Goal: Task Accomplishment & Management: Manage account settings

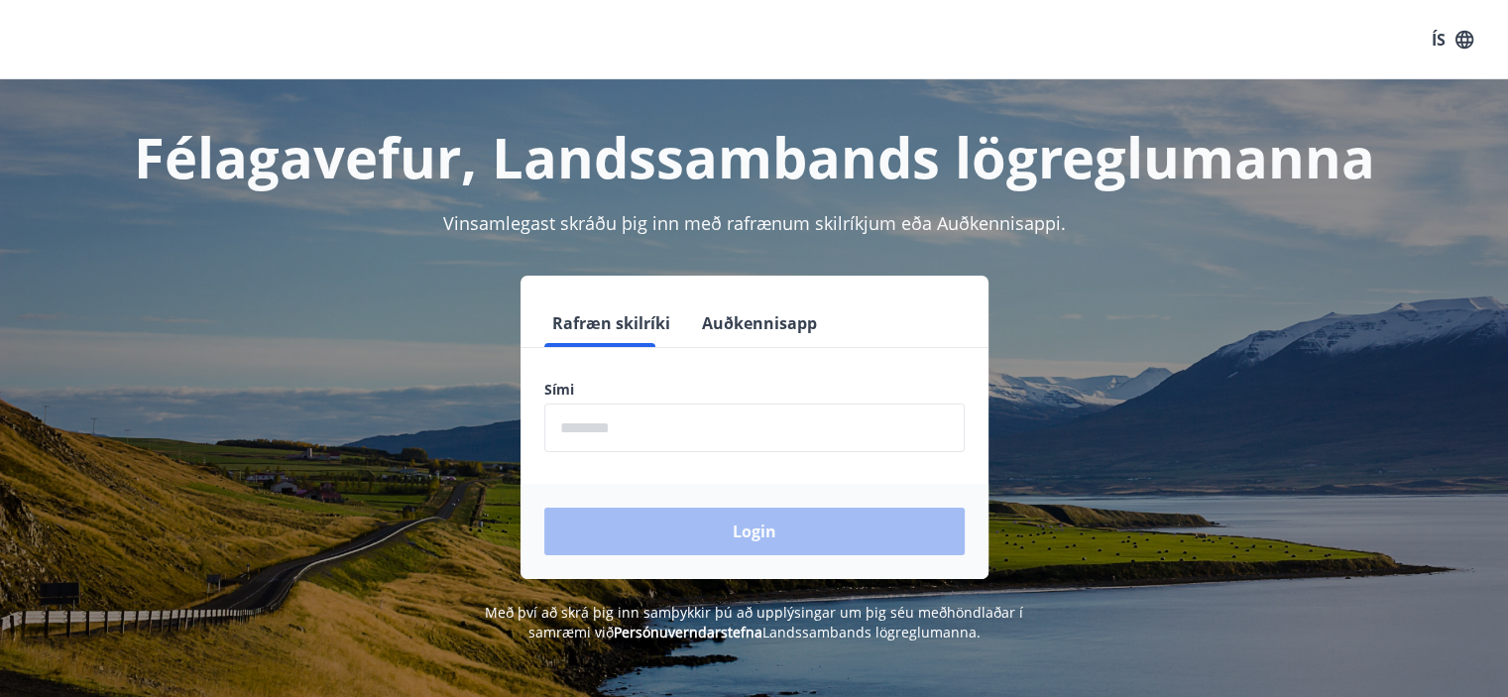
click at [616, 432] on input "phone" at bounding box center [754, 427] width 420 height 49
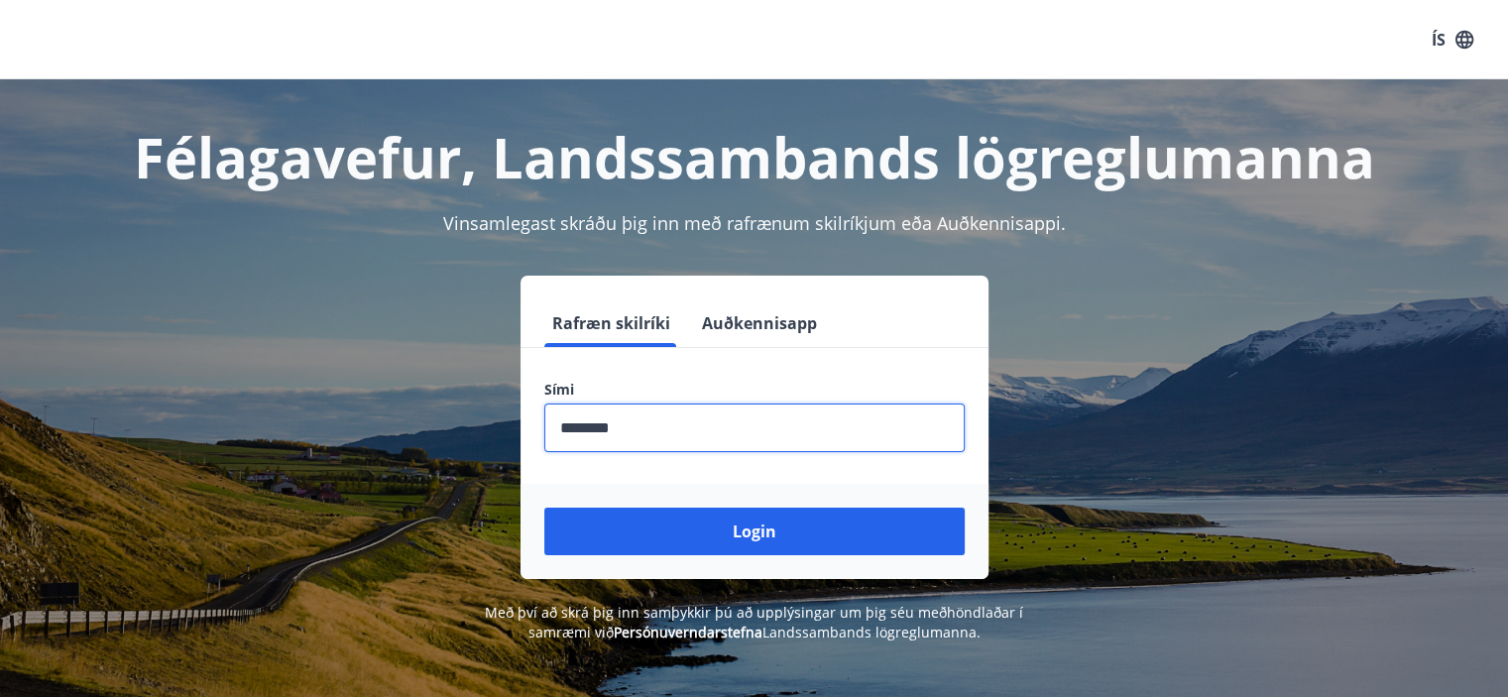
type input "********"
click at [544, 508] on button "Login" at bounding box center [754, 532] width 420 height 48
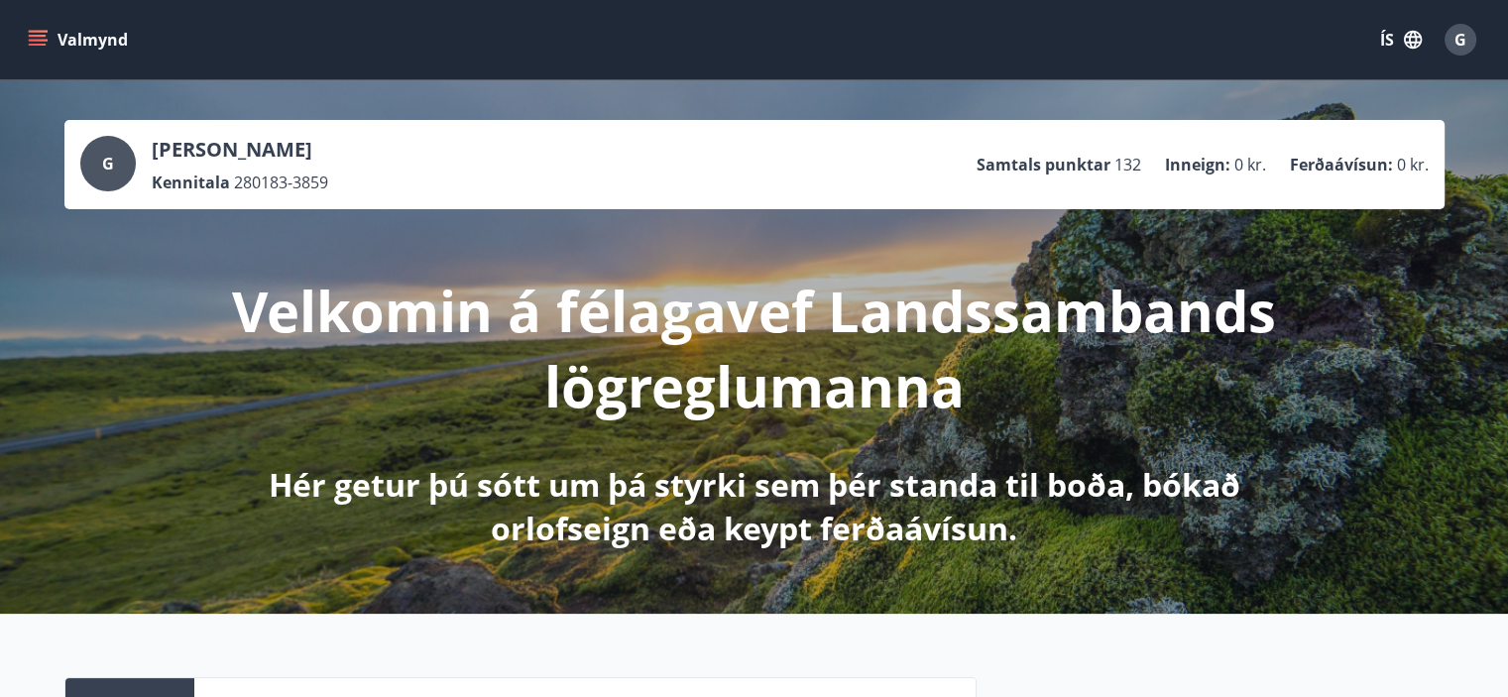
click at [56, 47] on button "Valmynd" at bounding box center [80, 40] width 112 height 36
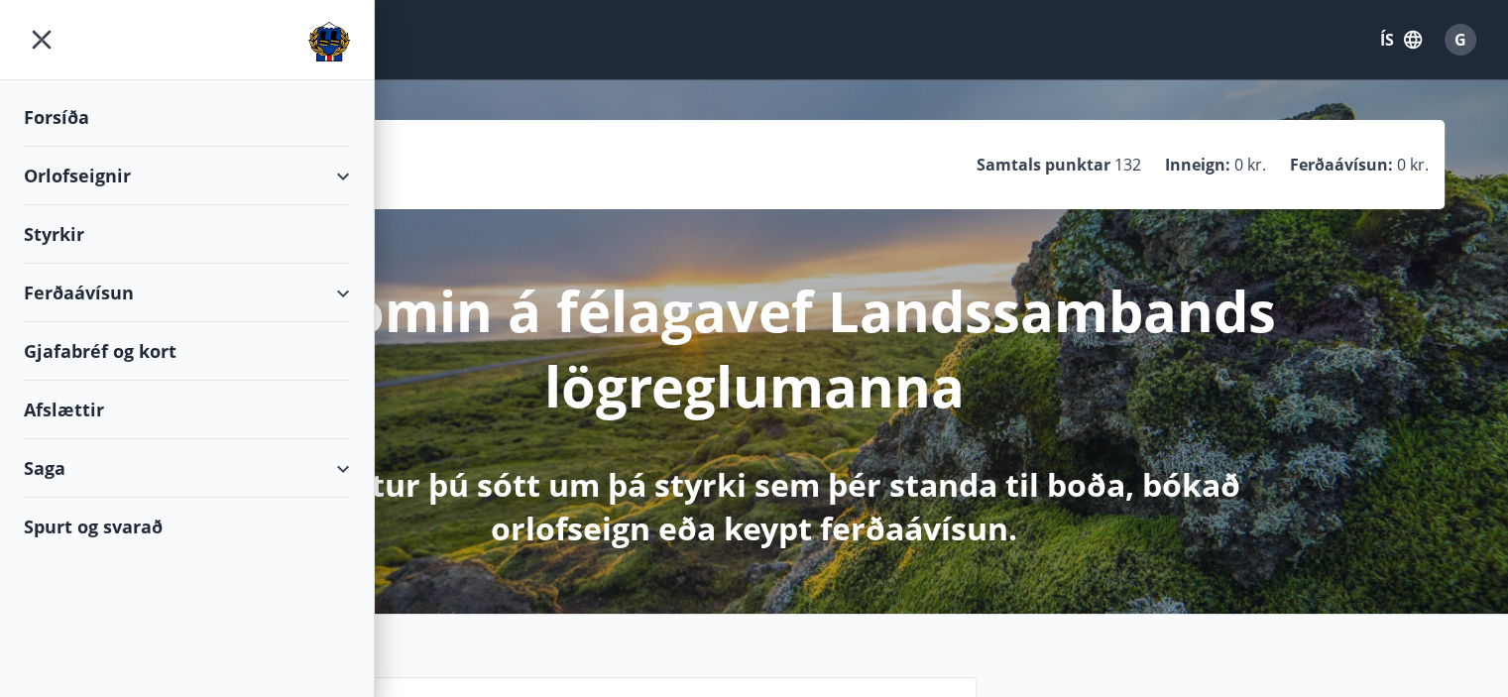
click at [335, 185] on div "Orlofseignir" at bounding box center [187, 176] width 326 height 58
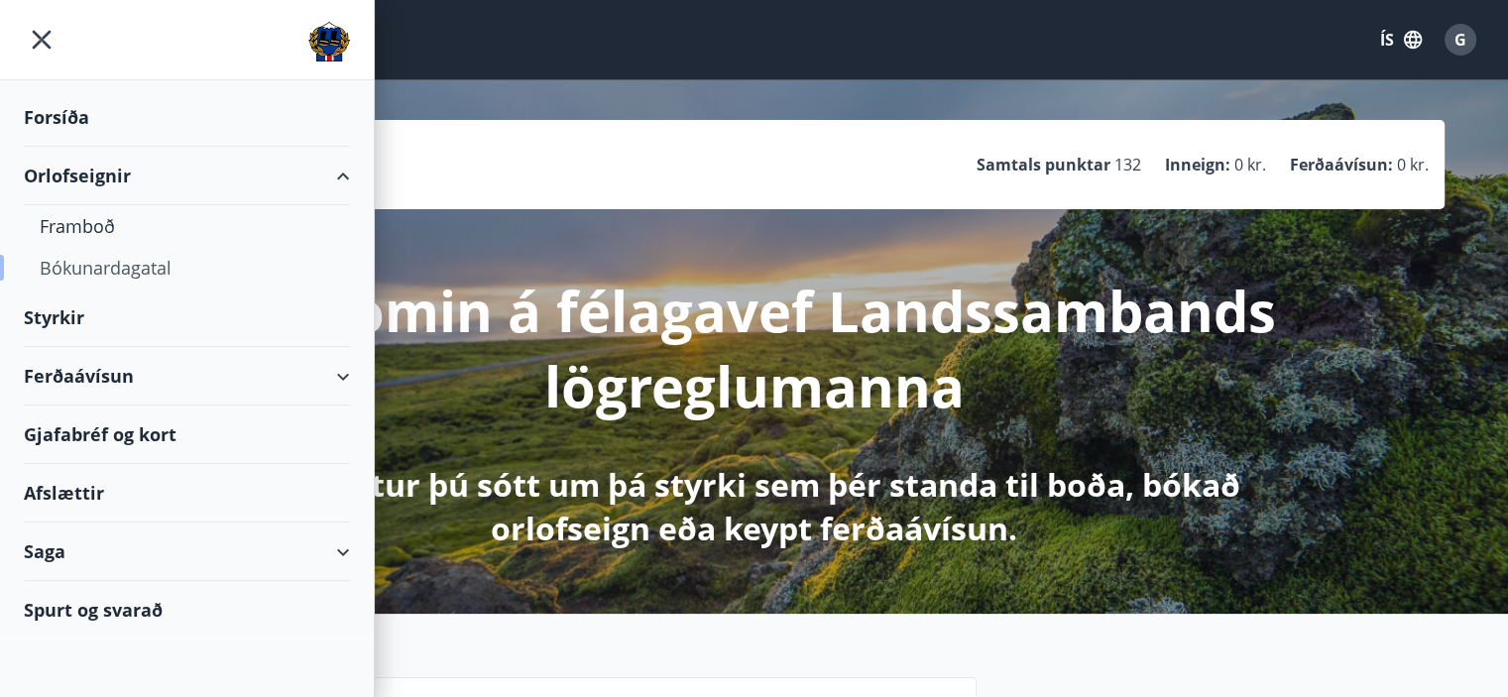
click at [82, 263] on div "Bókunardagatal" at bounding box center [187, 268] width 294 height 42
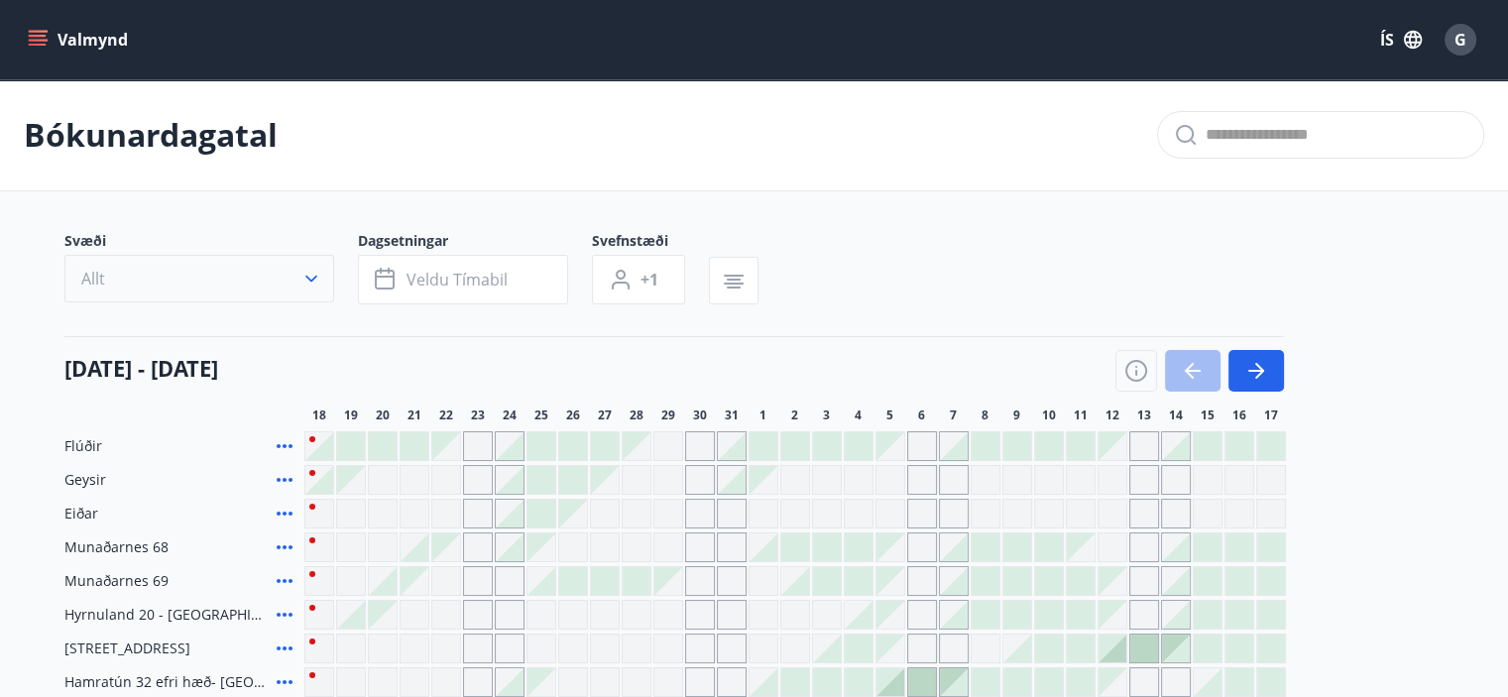
click at [222, 278] on button "Allt" at bounding box center [199, 279] width 270 height 48
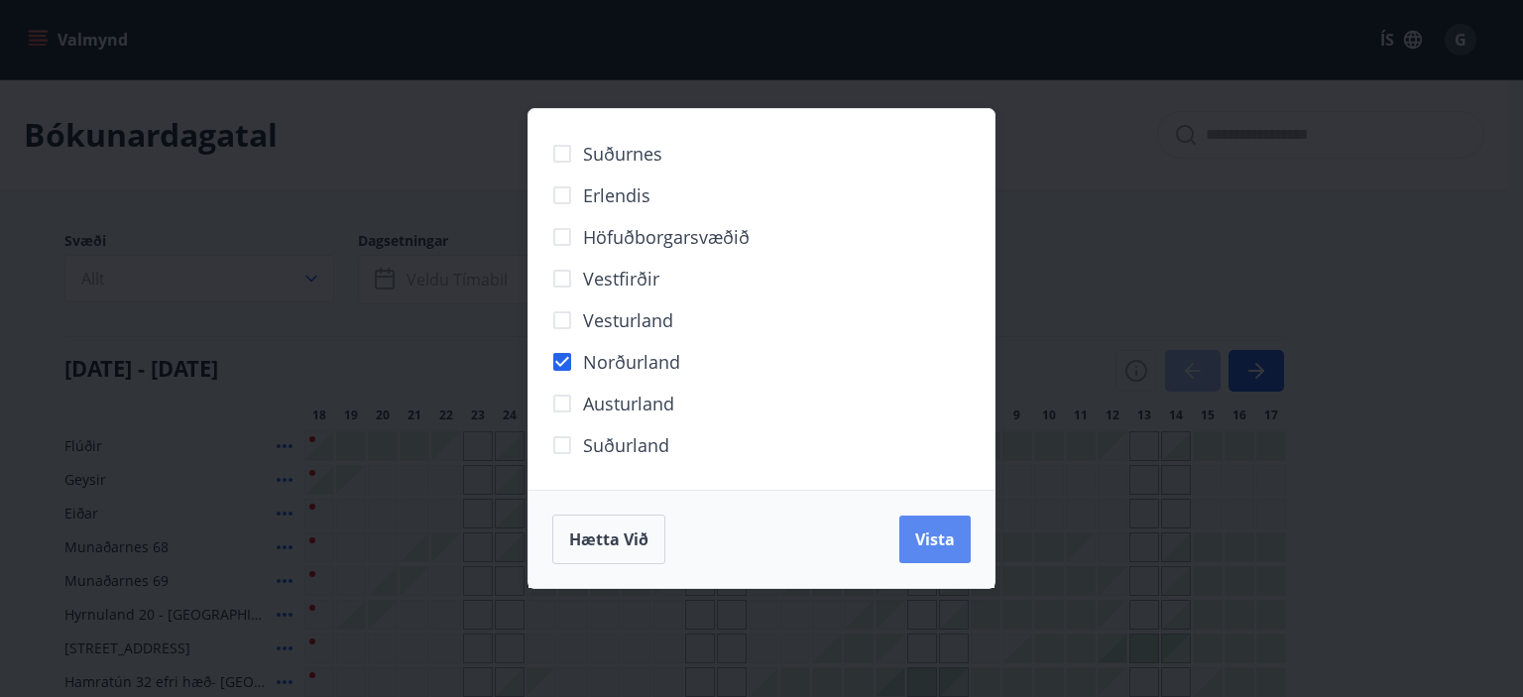
click at [931, 538] on span "Vista" at bounding box center [935, 539] width 40 height 22
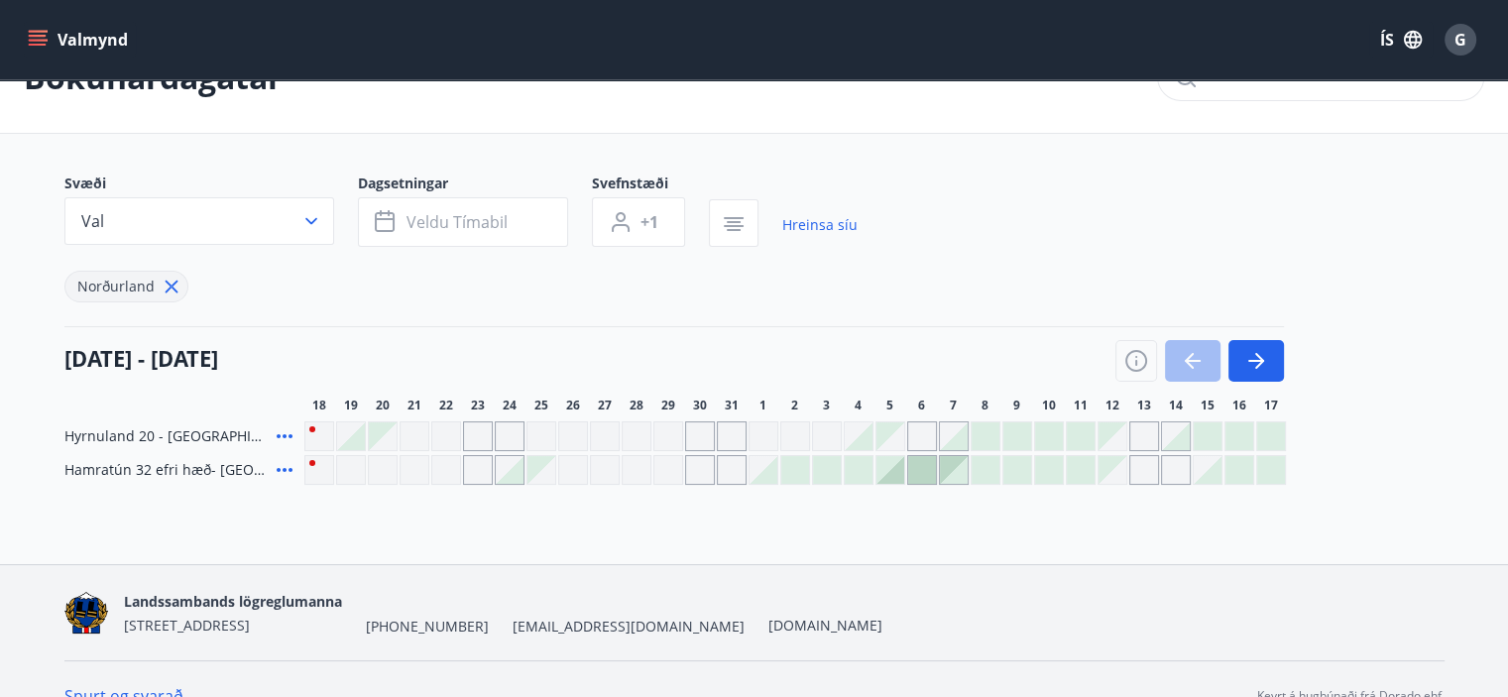
scroll to position [90, 0]
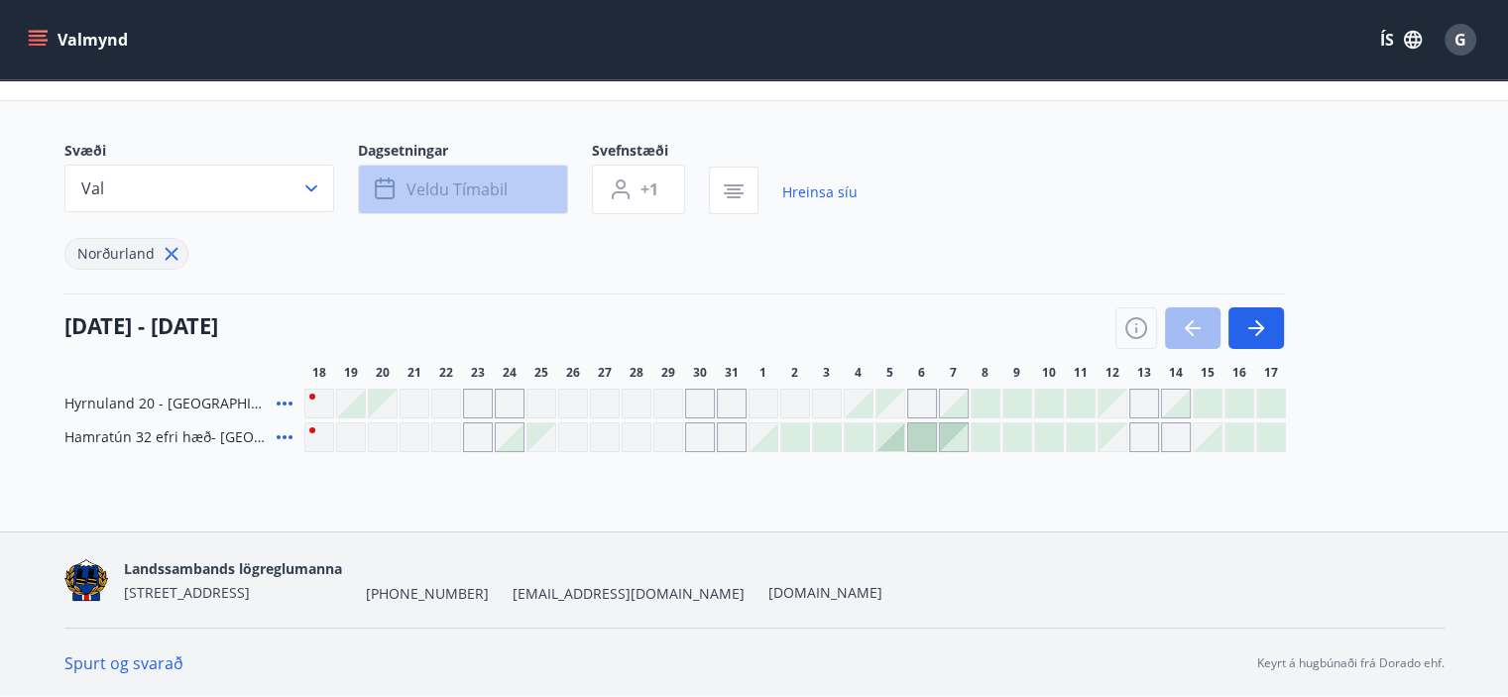
click at [405, 199] on button "Veldu tímabil" at bounding box center [463, 190] width 210 height 50
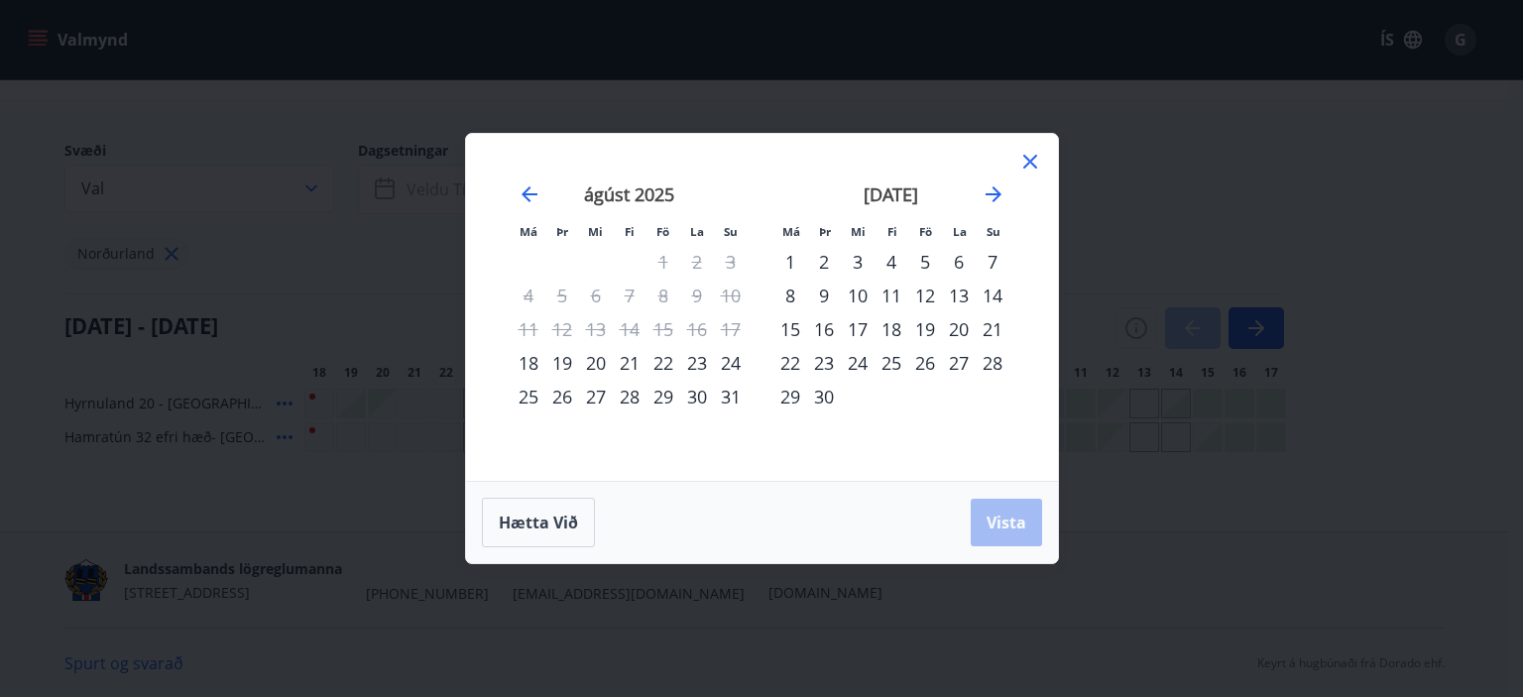
click at [864, 294] on div "10" at bounding box center [858, 296] width 34 height 34
click at [859, 363] on div "24" at bounding box center [858, 363] width 34 height 34
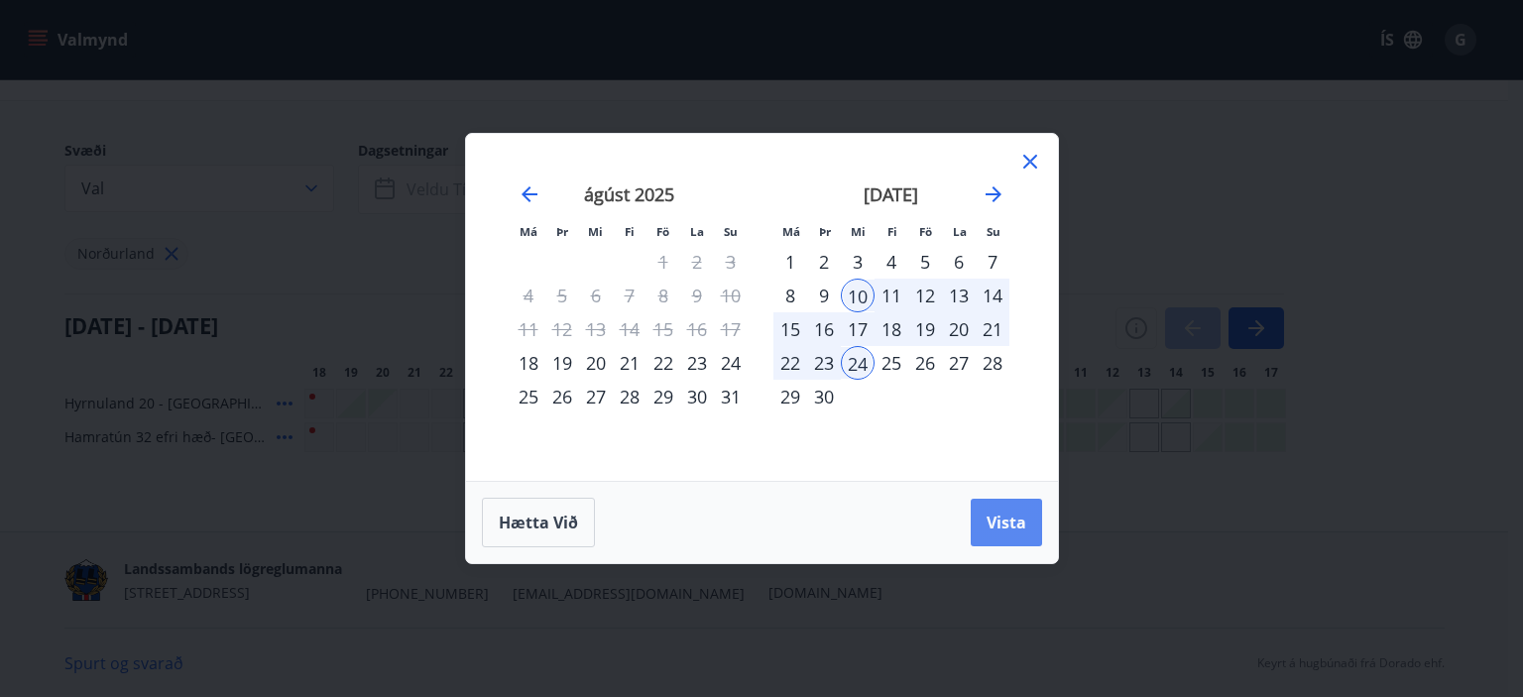
click at [1006, 521] on span "Vista" at bounding box center [1006, 523] width 40 height 22
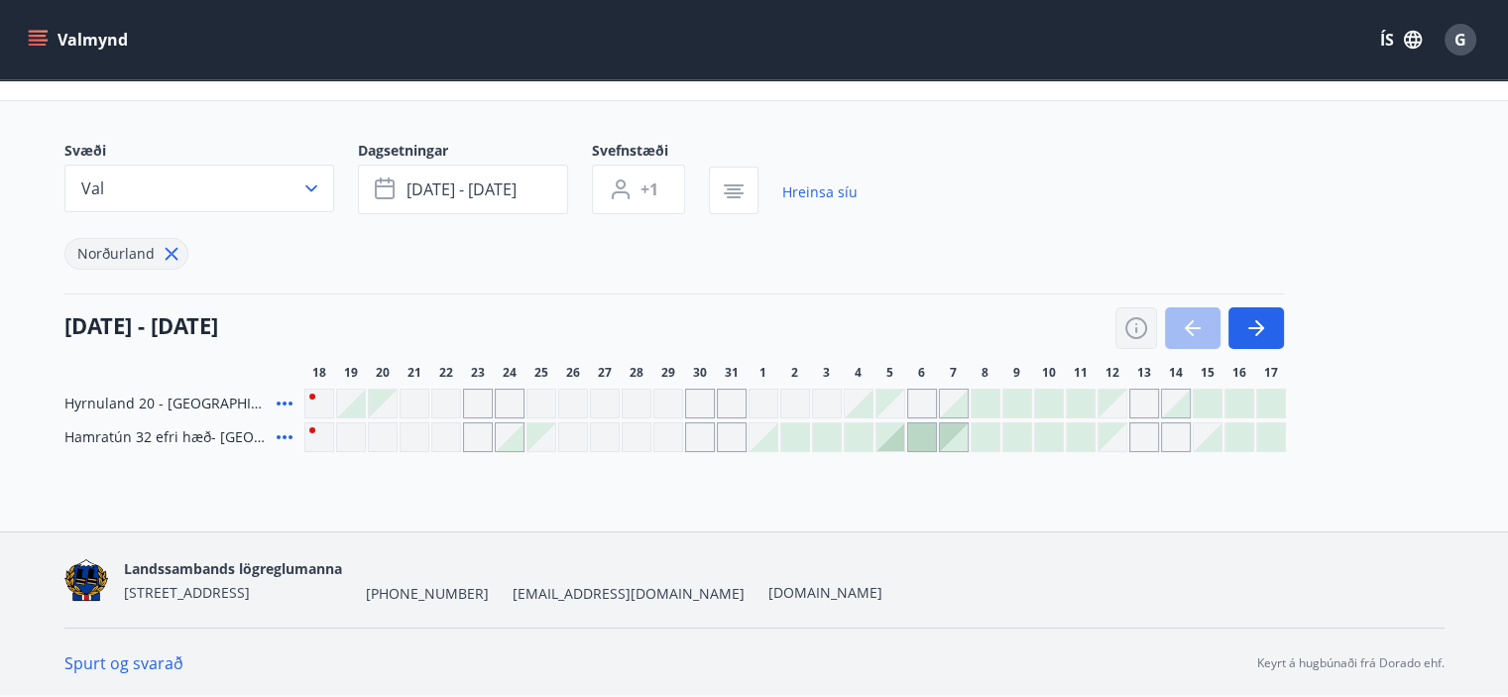
click at [1122, 327] on button "button" at bounding box center [1136, 328] width 42 height 42
click at [1257, 343] on button "button" at bounding box center [1256, 328] width 56 height 42
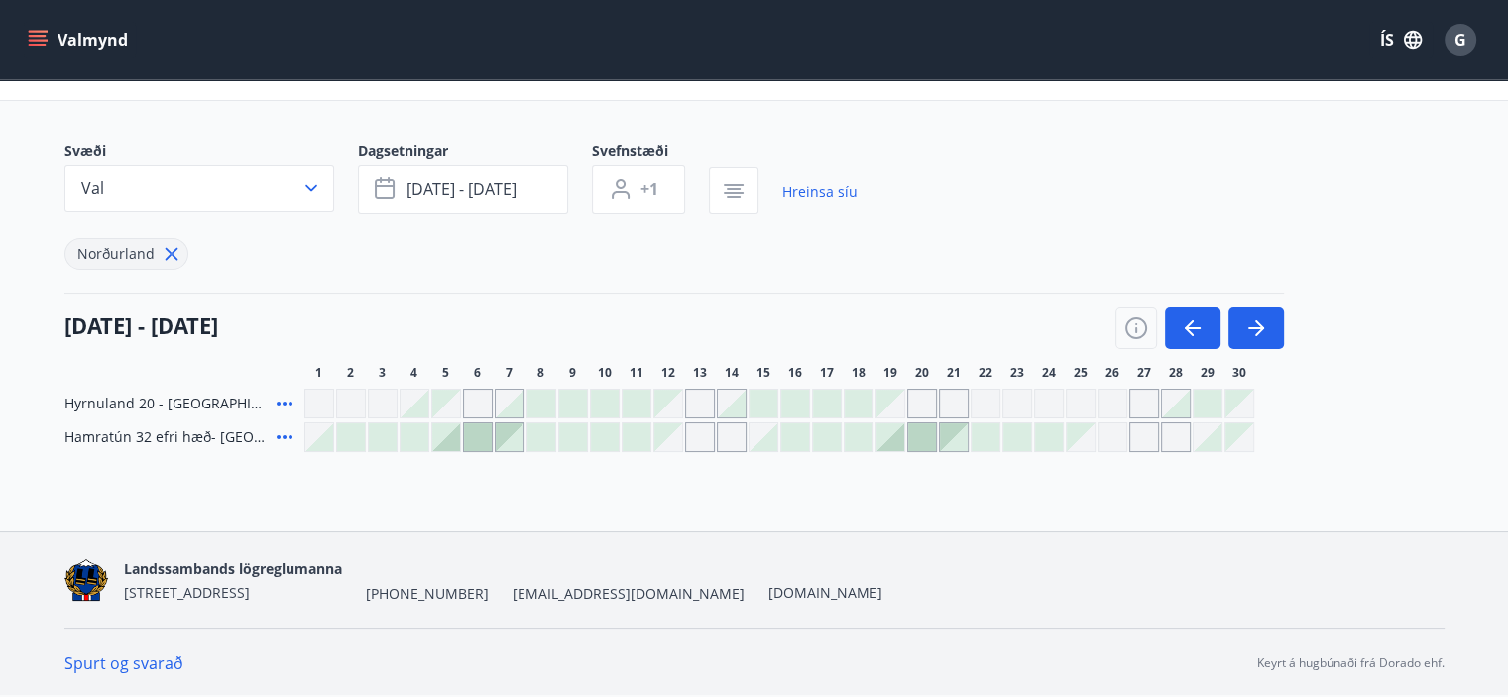
click at [921, 444] on div at bounding box center [922, 437] width 28 height 28
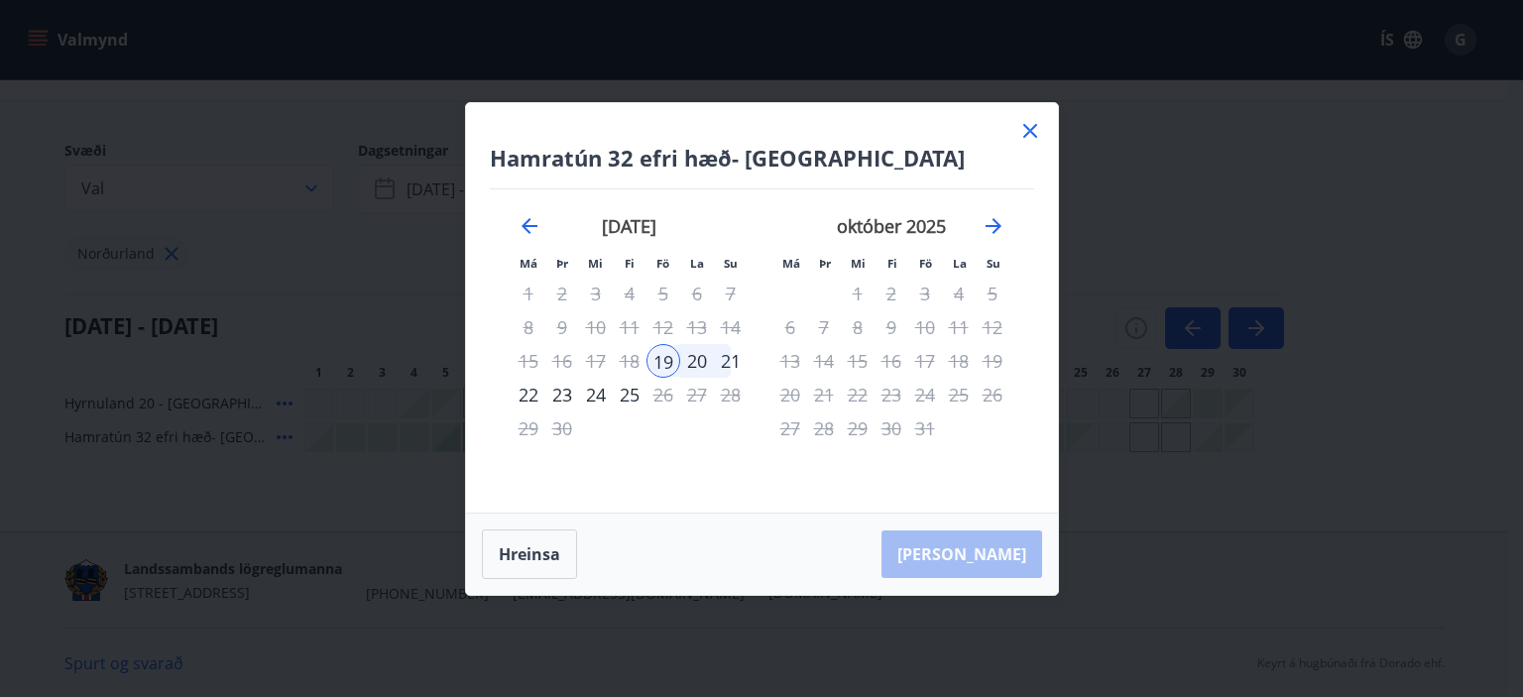
click at [1037, 123] on icon at bounding box center [1030, 131] width 24 height 24
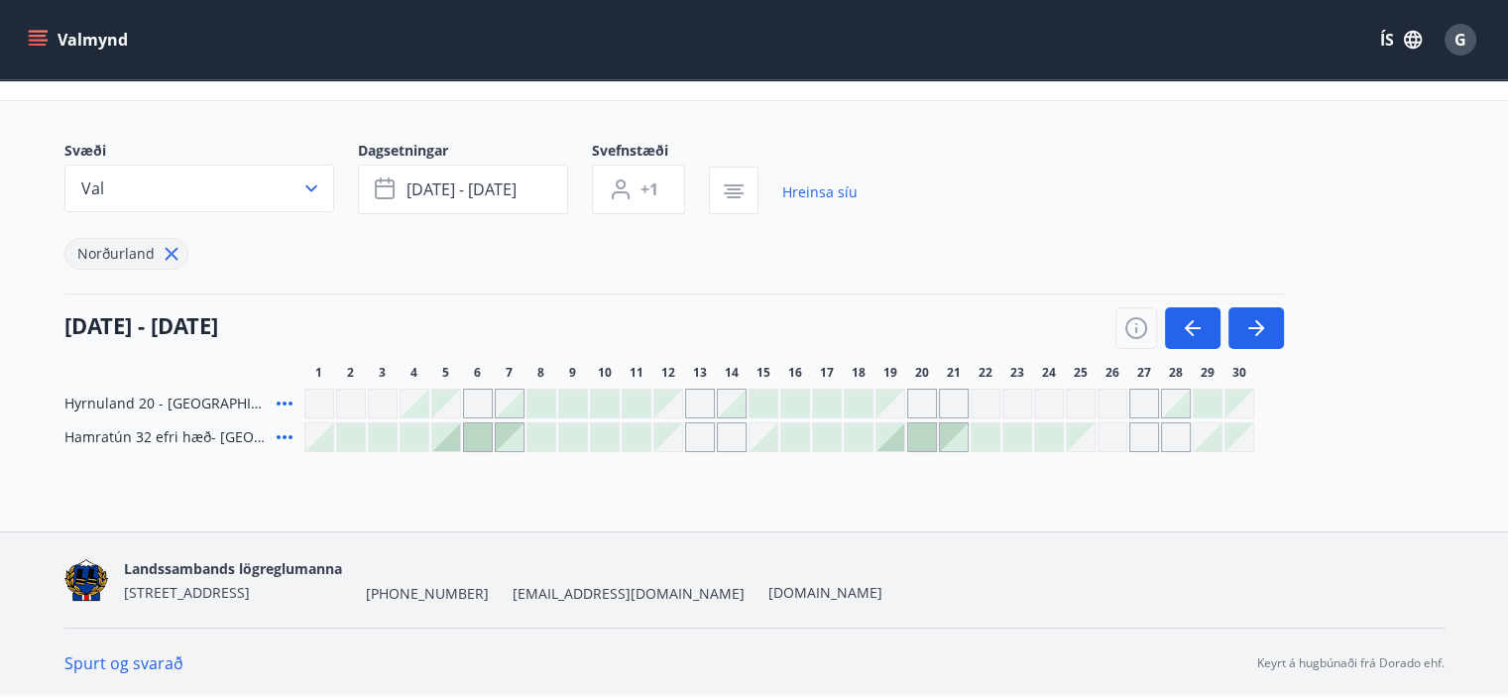
click at [765, 443] on div at bounding box center [763, 437] width 28 height 28
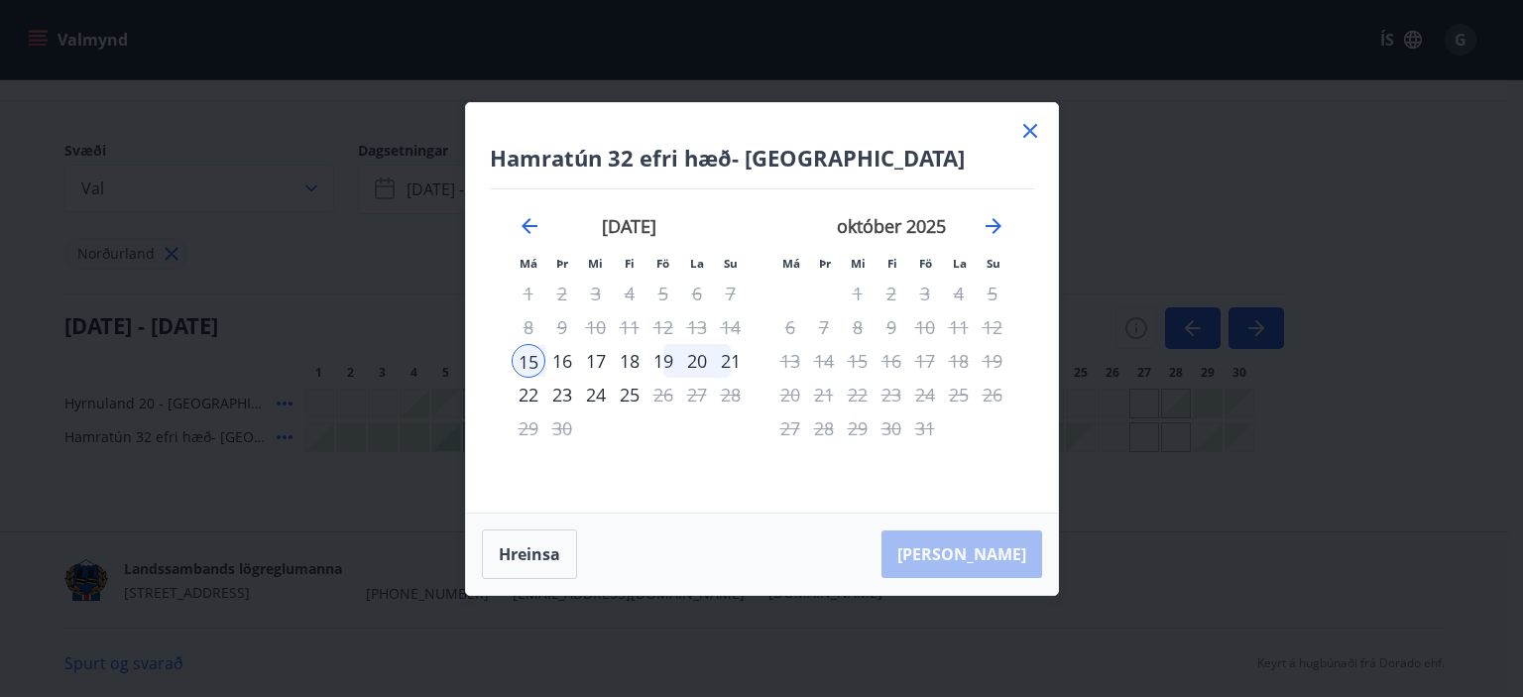
click at [1023, 135] on icon at bounding box center [1030, 131] width 24 height 24
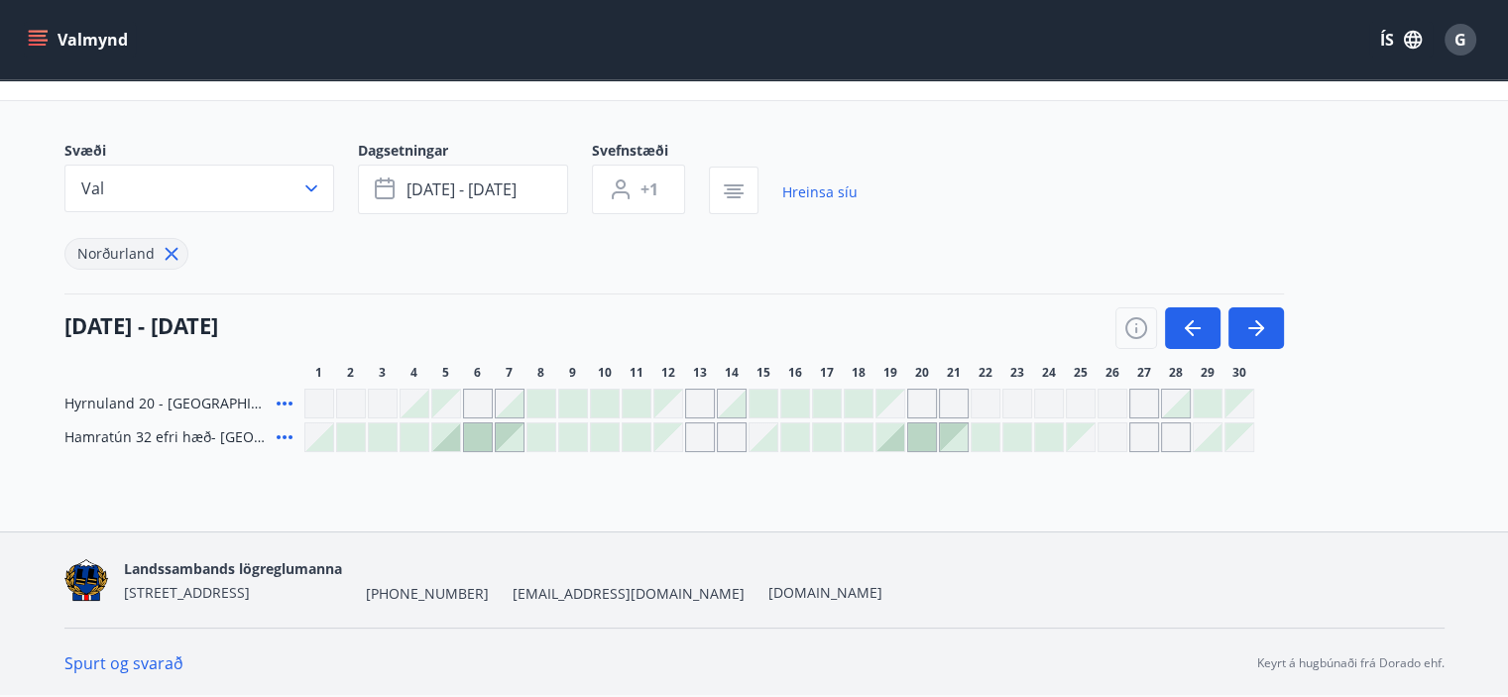
click at [93, 659] on link "Spurt og svarað" at bounding box center [123, 663] width 119 height 22
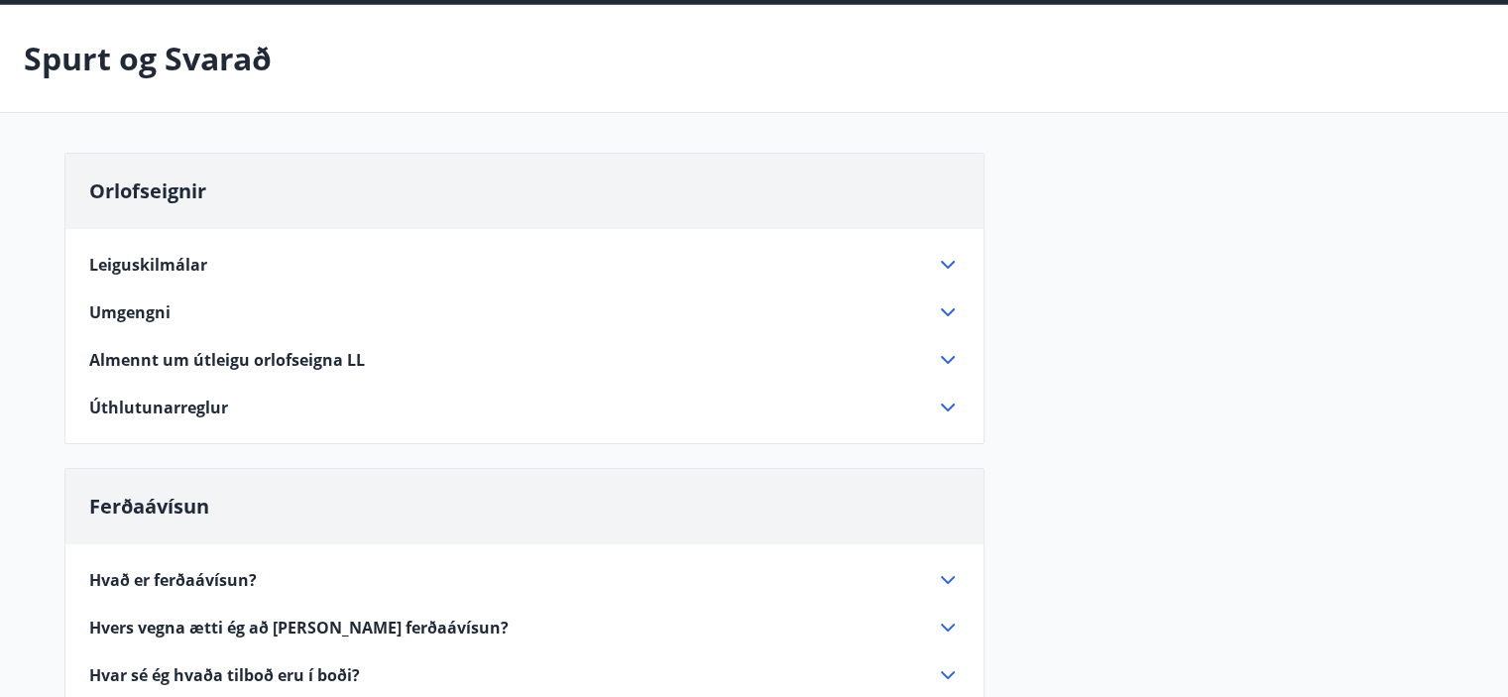
scroll to position [132, 0]
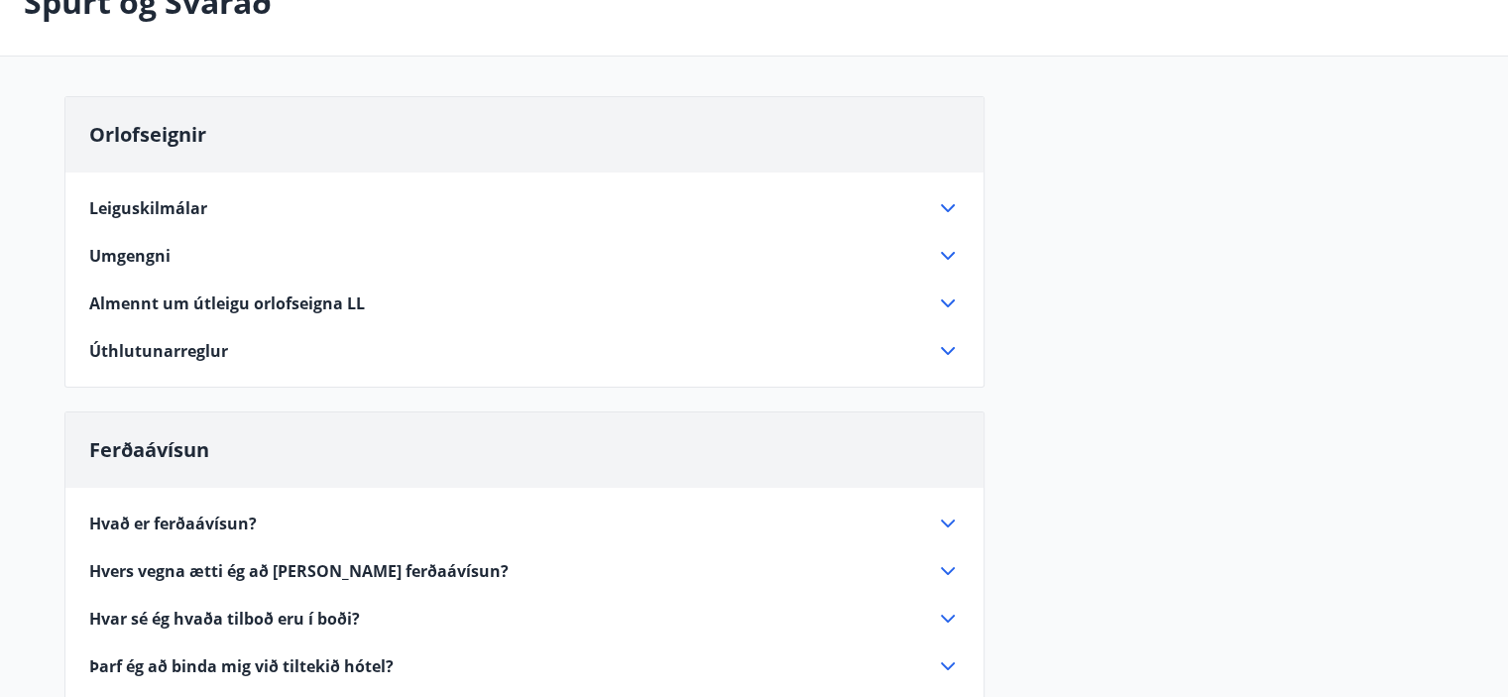
click at [938, 202] on icon at bounding box center [948, 208] width 24 height 24
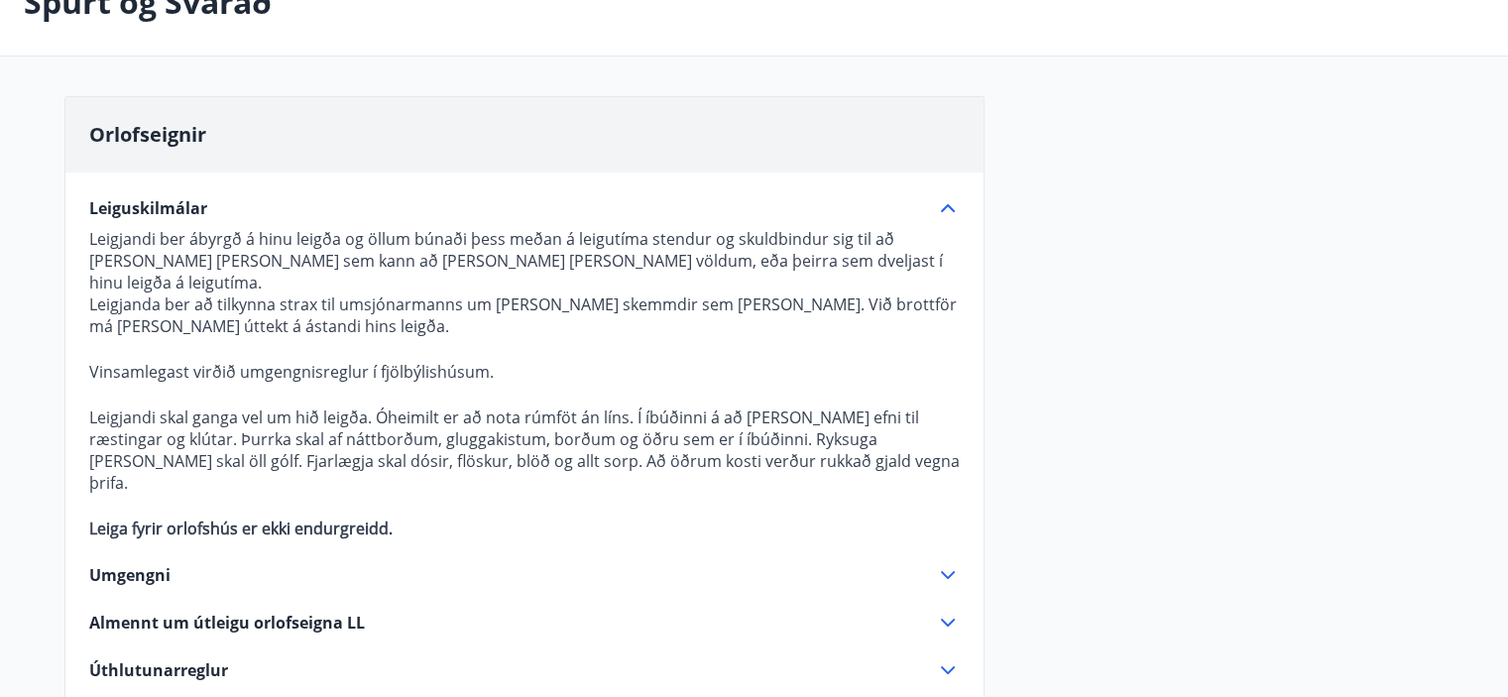
click at [938, 202] on icon at bounding box center [948, 208] width 24 height 24
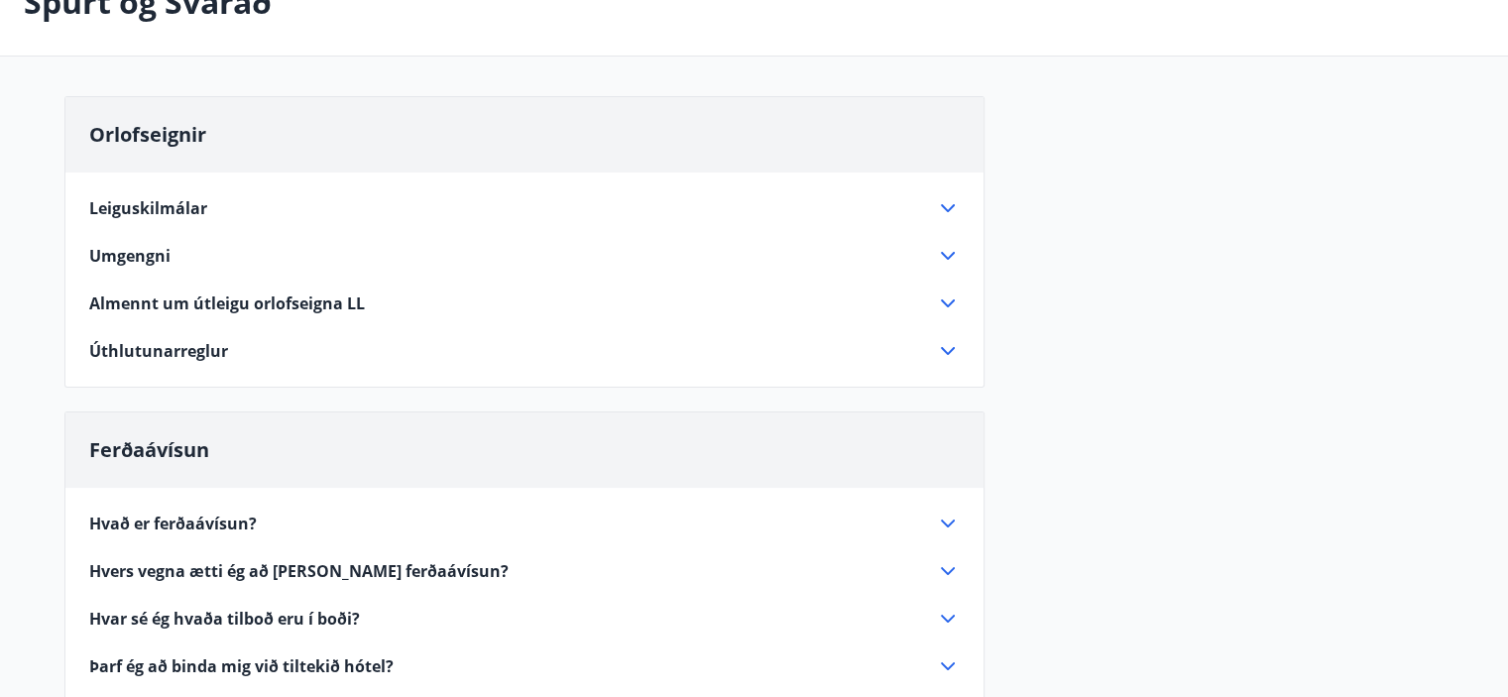
click at [949, 254] on icon at bounding box center [948, 256] width 14 height 8
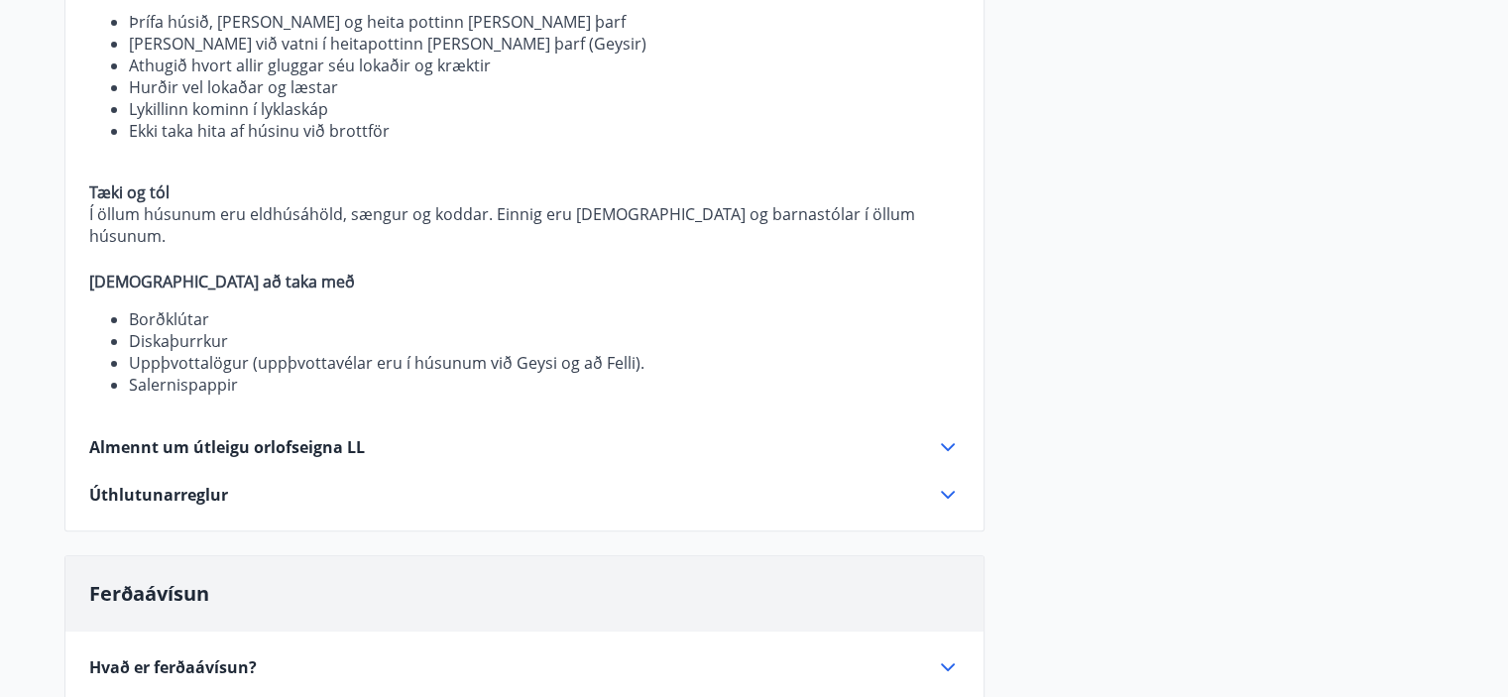
scroll to position [528, 0]
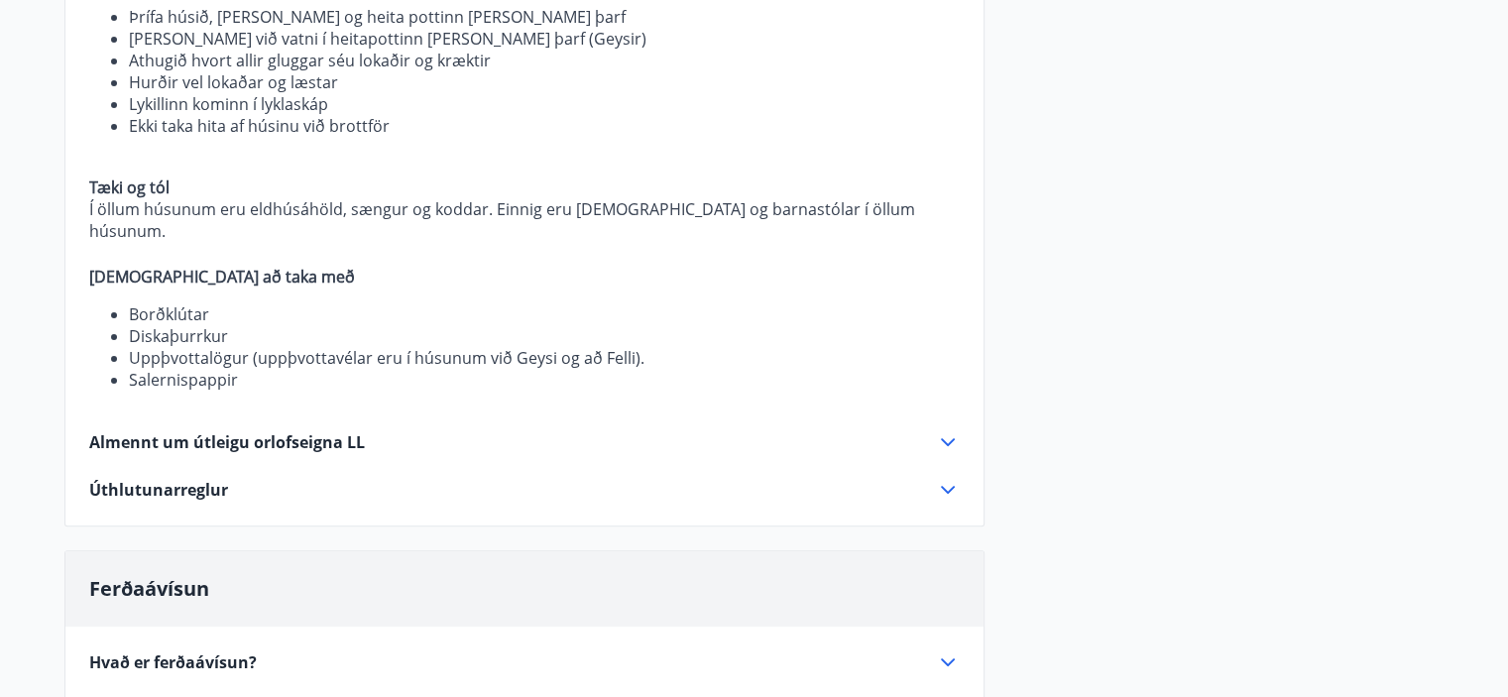
click at [939, 430] on icon at bounding box center [948, 442] width 24 height 24
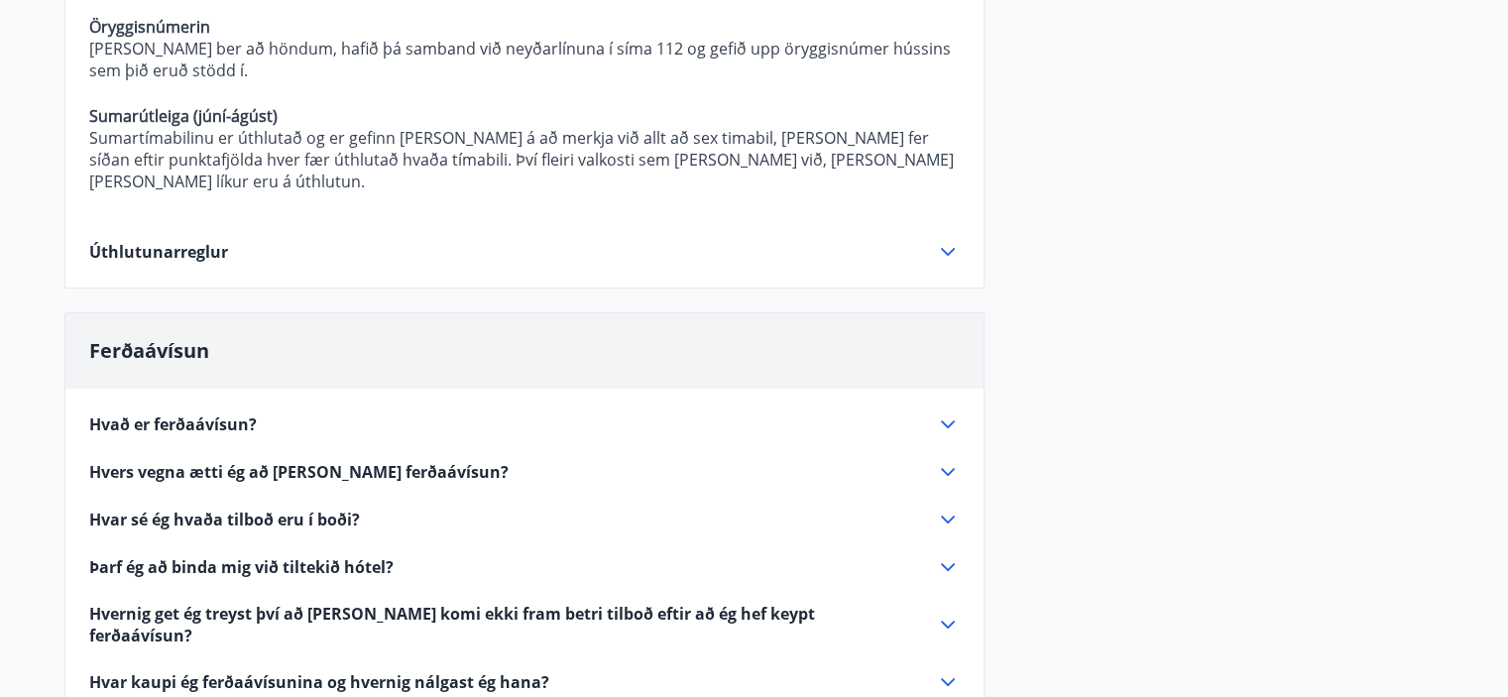
click at [941, 240] on icon at bounding box center [948, 252] width 24 height 24
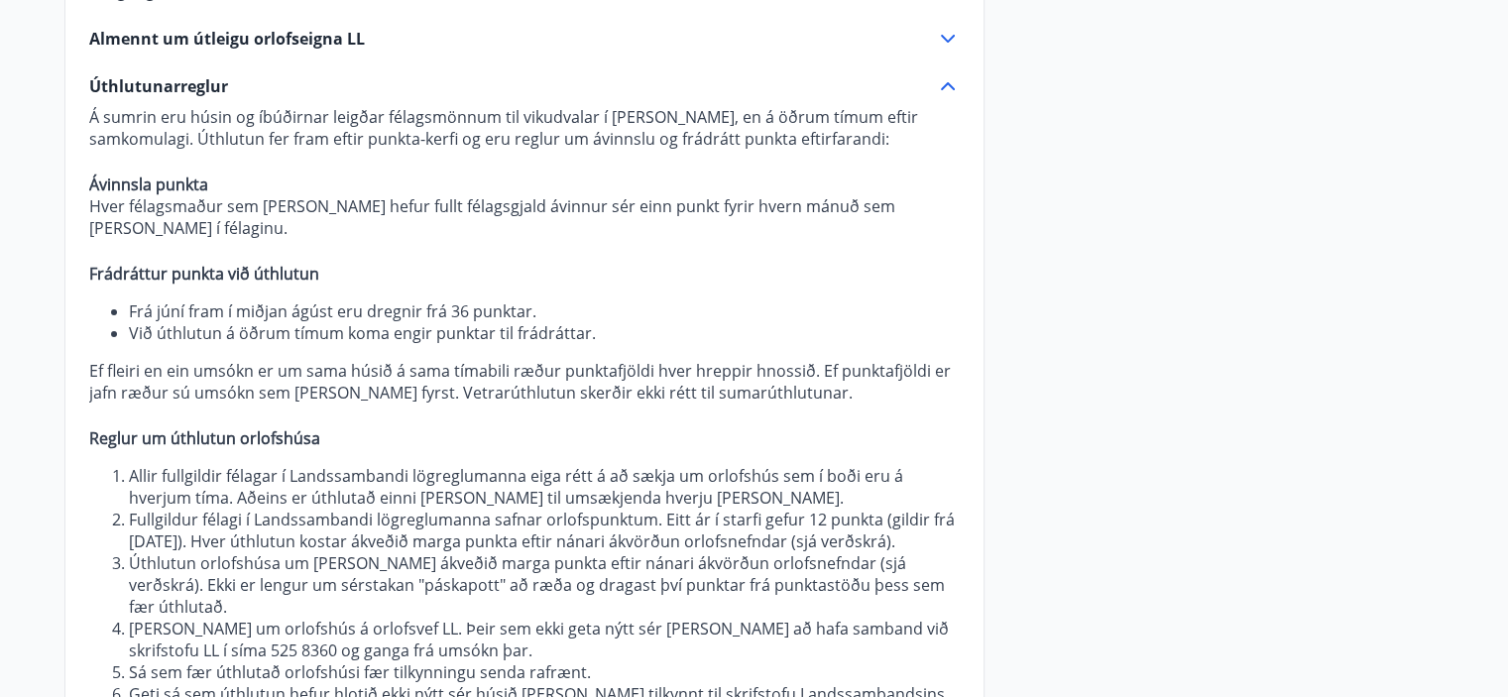
scroll to position [0, 0]
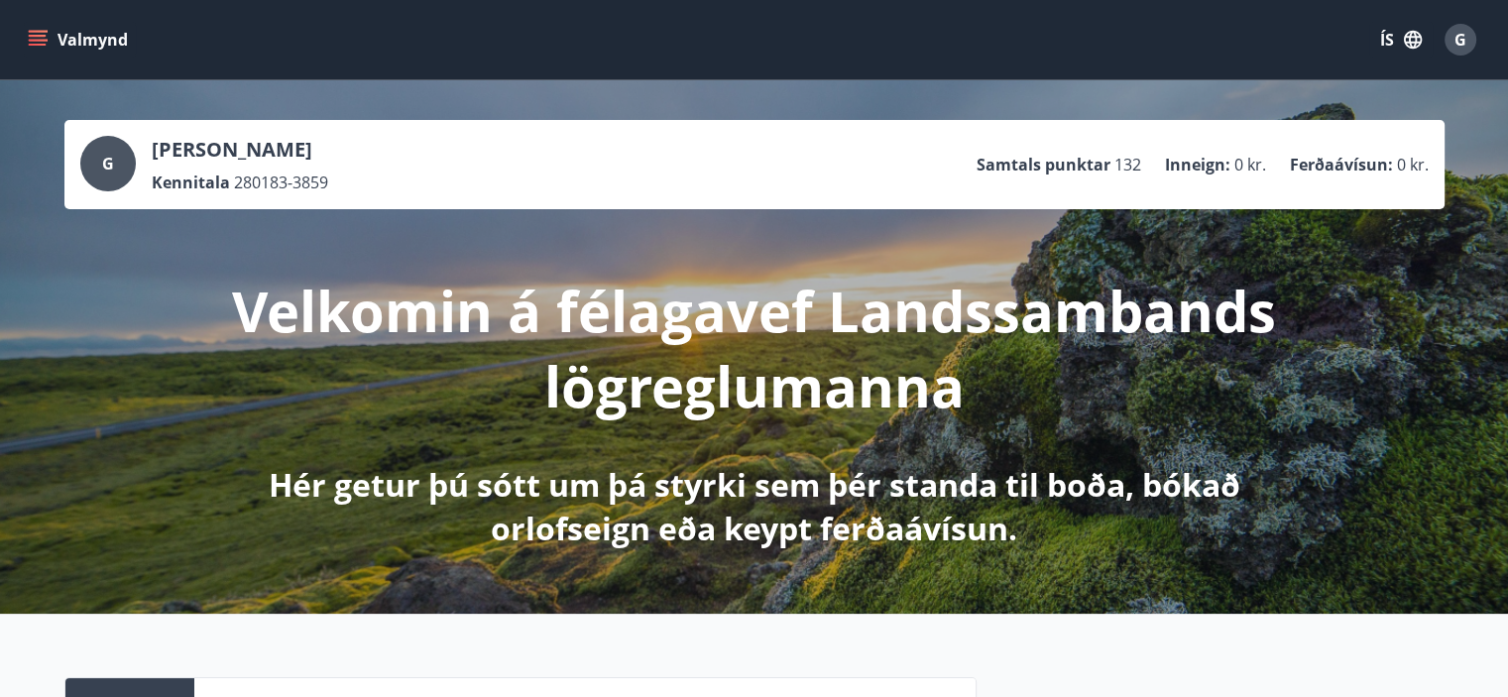
click at [30, 42] on icon "menu" at bounding box center [38, 40] width 20 height 20
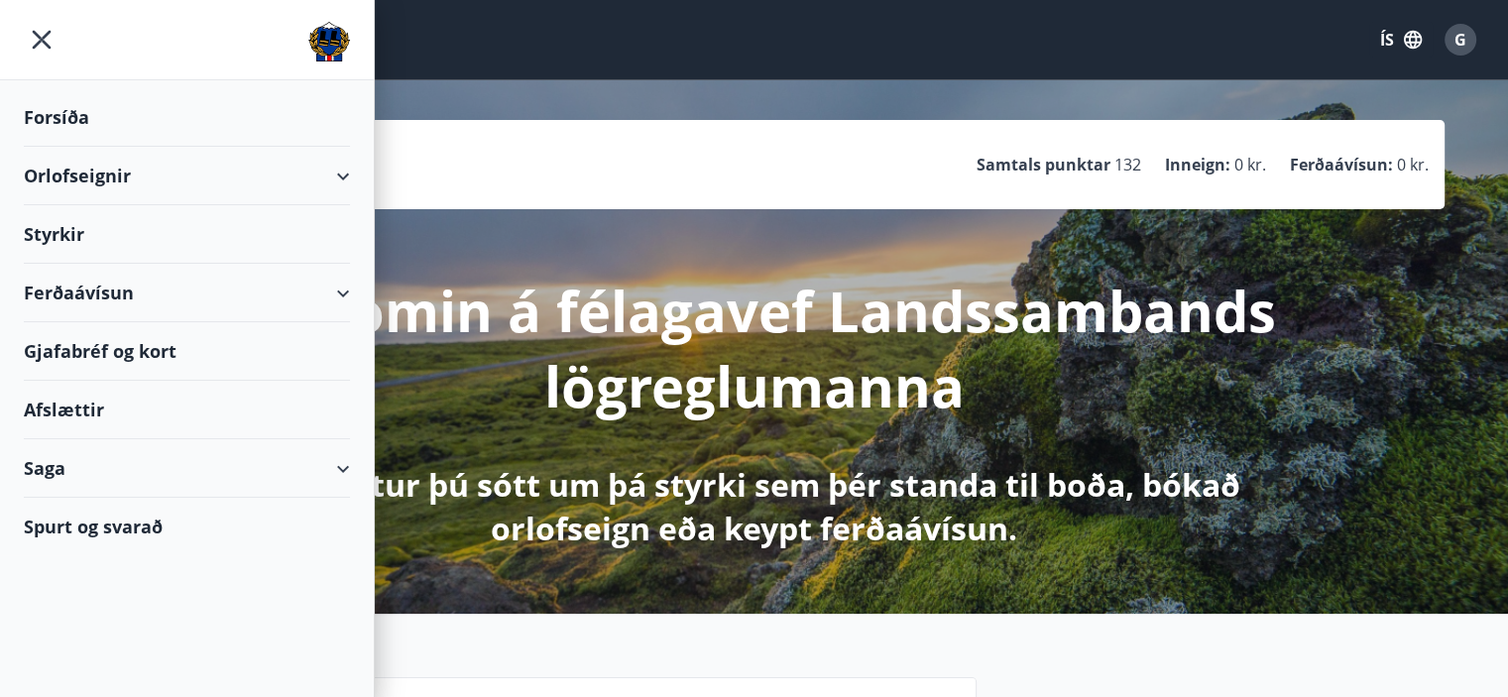
click at [332, 295] on div "Ferðaávísun" at bounding box center [187, 293] width 326 height 58
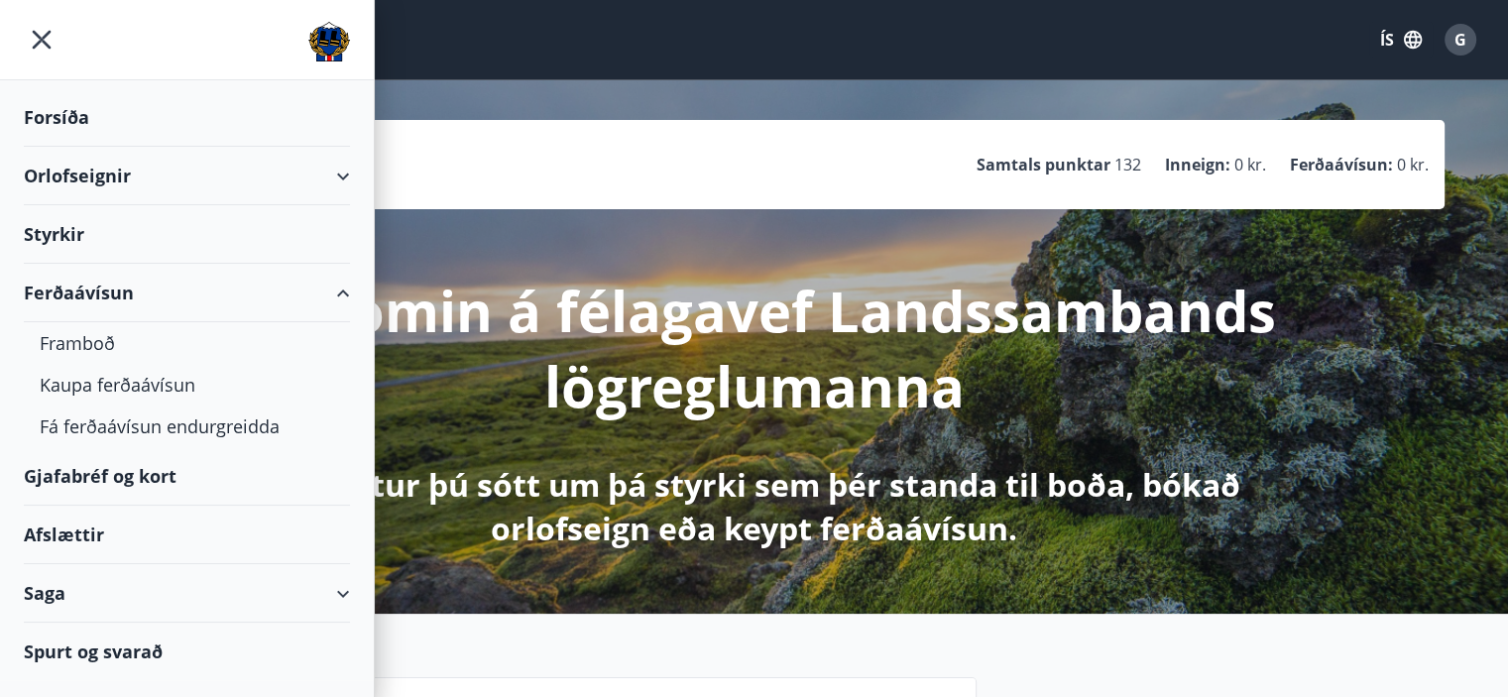
click at [131, 475] on div "Gjafabréf og kort" at bounding box center [187, 476] width 326 height 58
click at [323, 586] on div "Saga" at bounding box center [187, 593] width 326 height 58
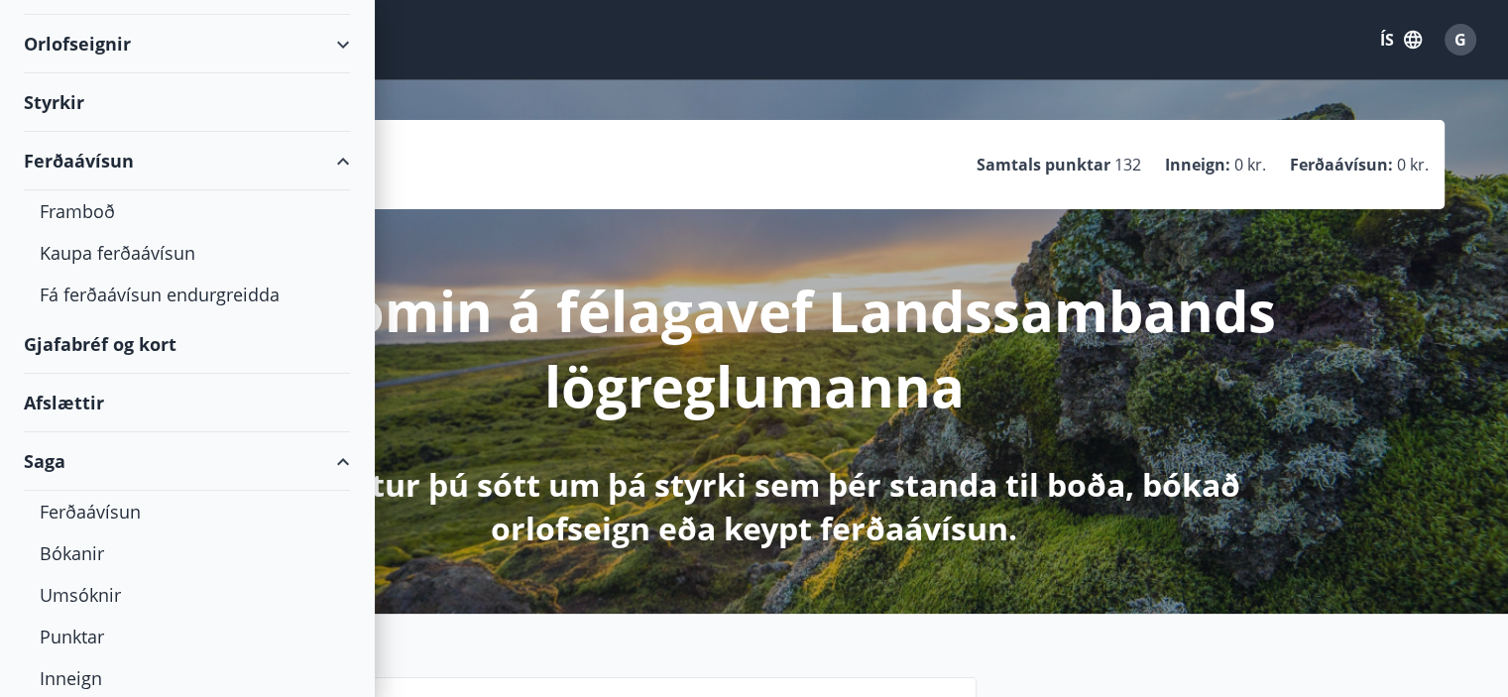
scroll to position [231, 0]
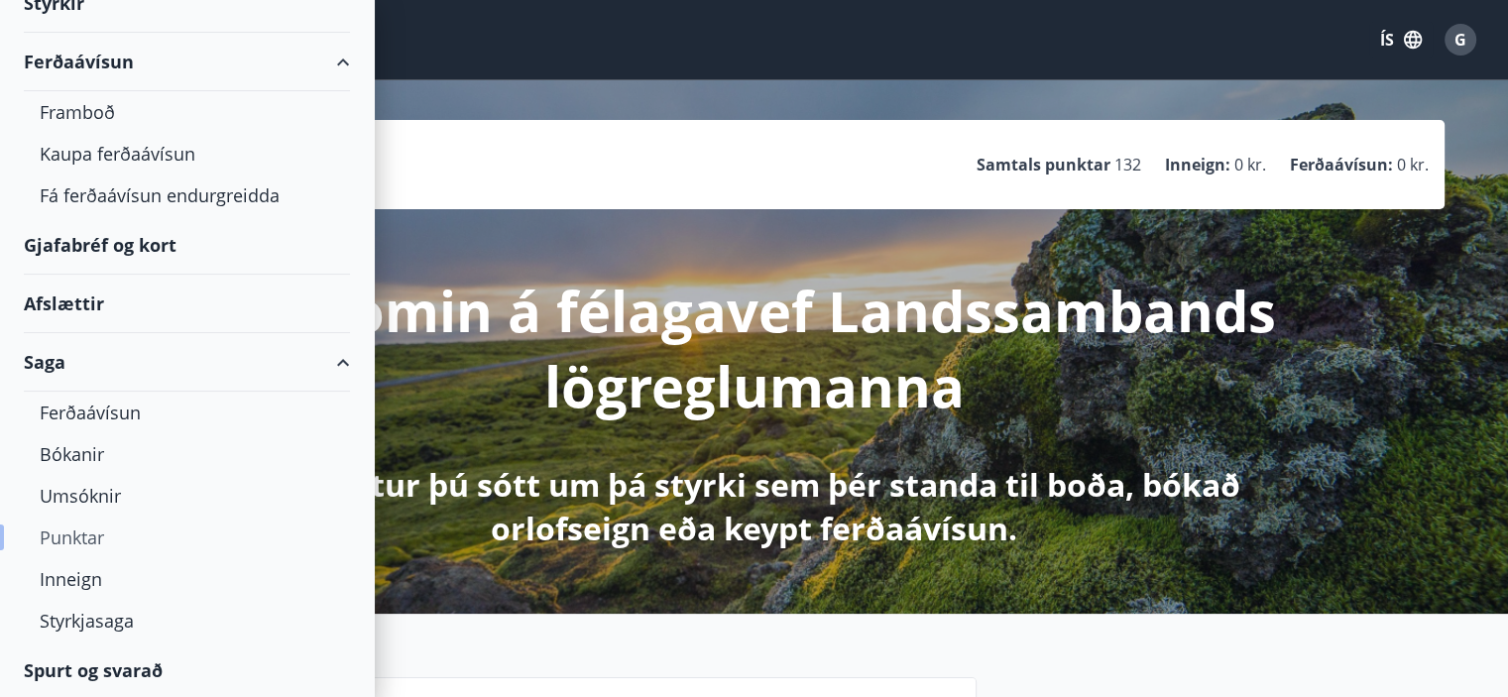
click at [75, 538] on div "Punktar" at bounding box center [187, 538] width 294 height 42
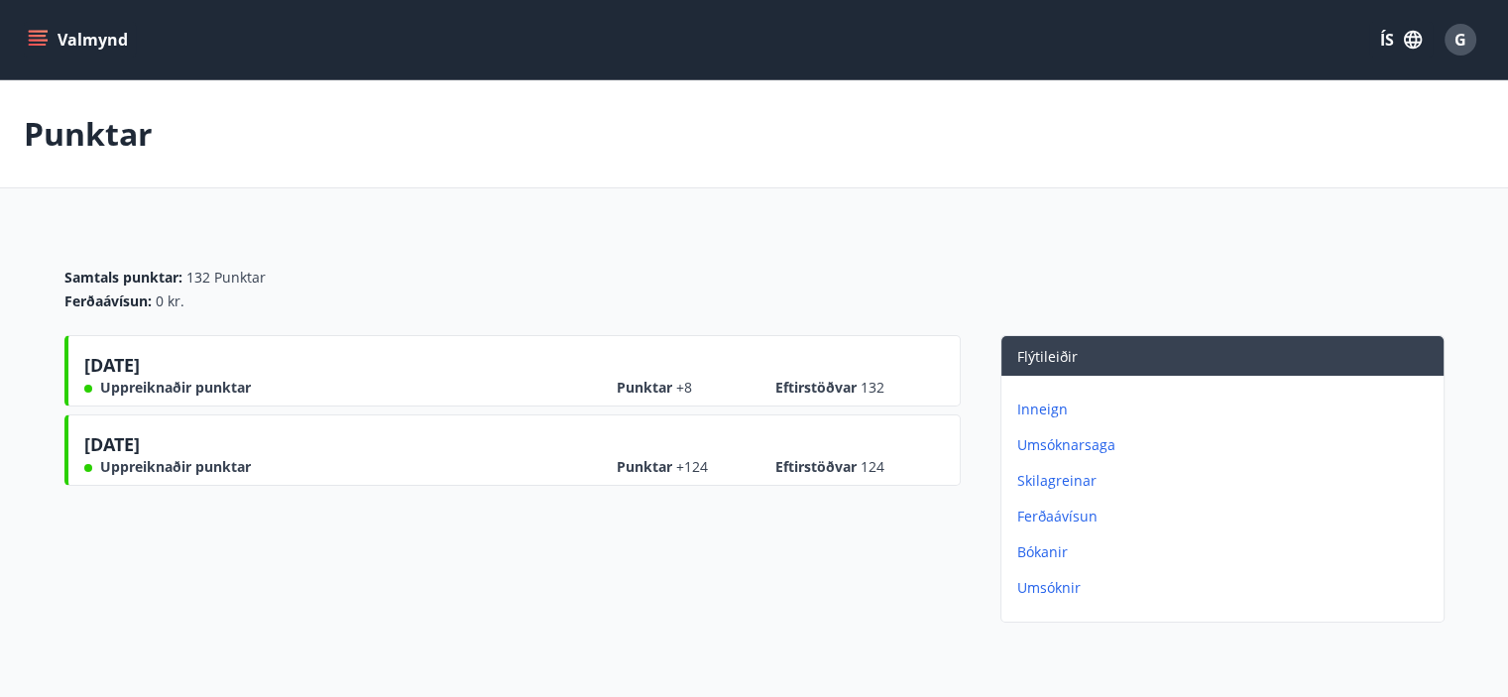
click at [1051, 557] on p "Bókanir" at bounding box center [1226, 552] width 418 height 20
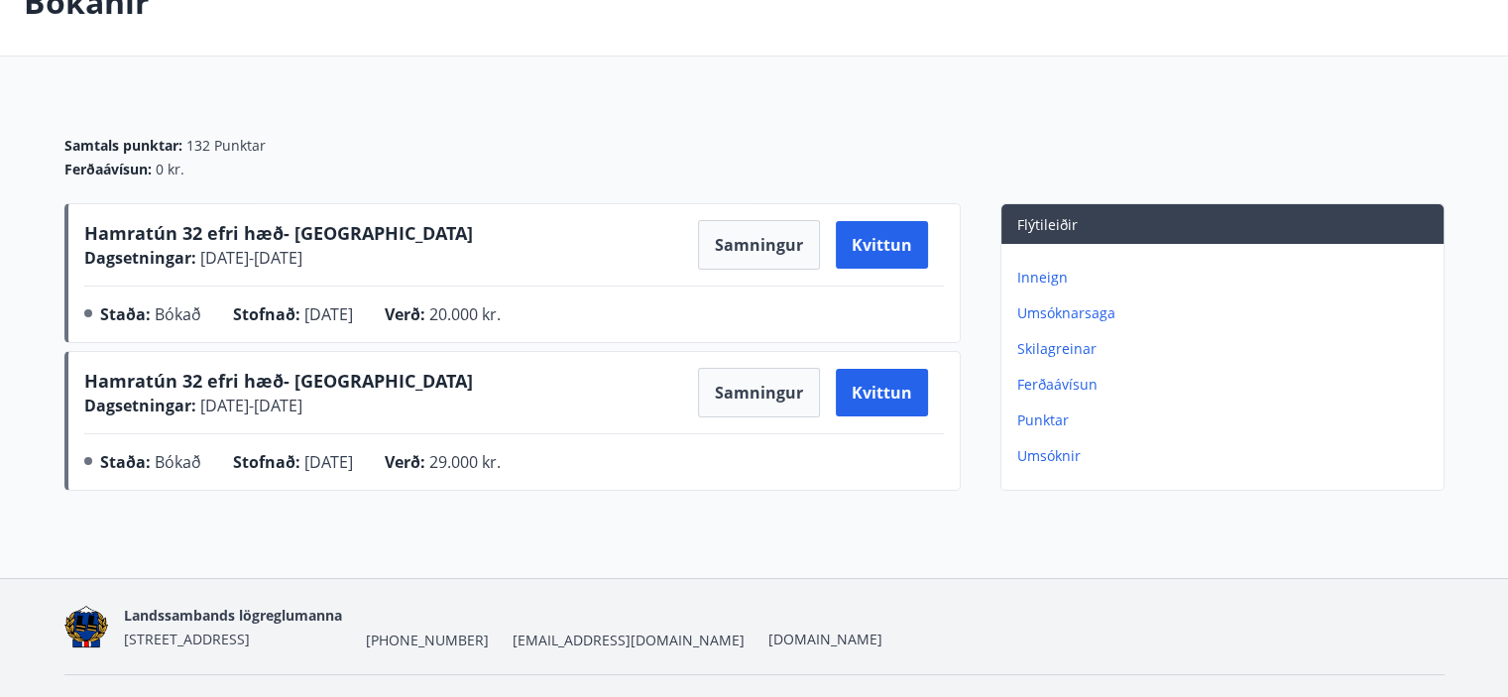
scroll to position [178, 0]
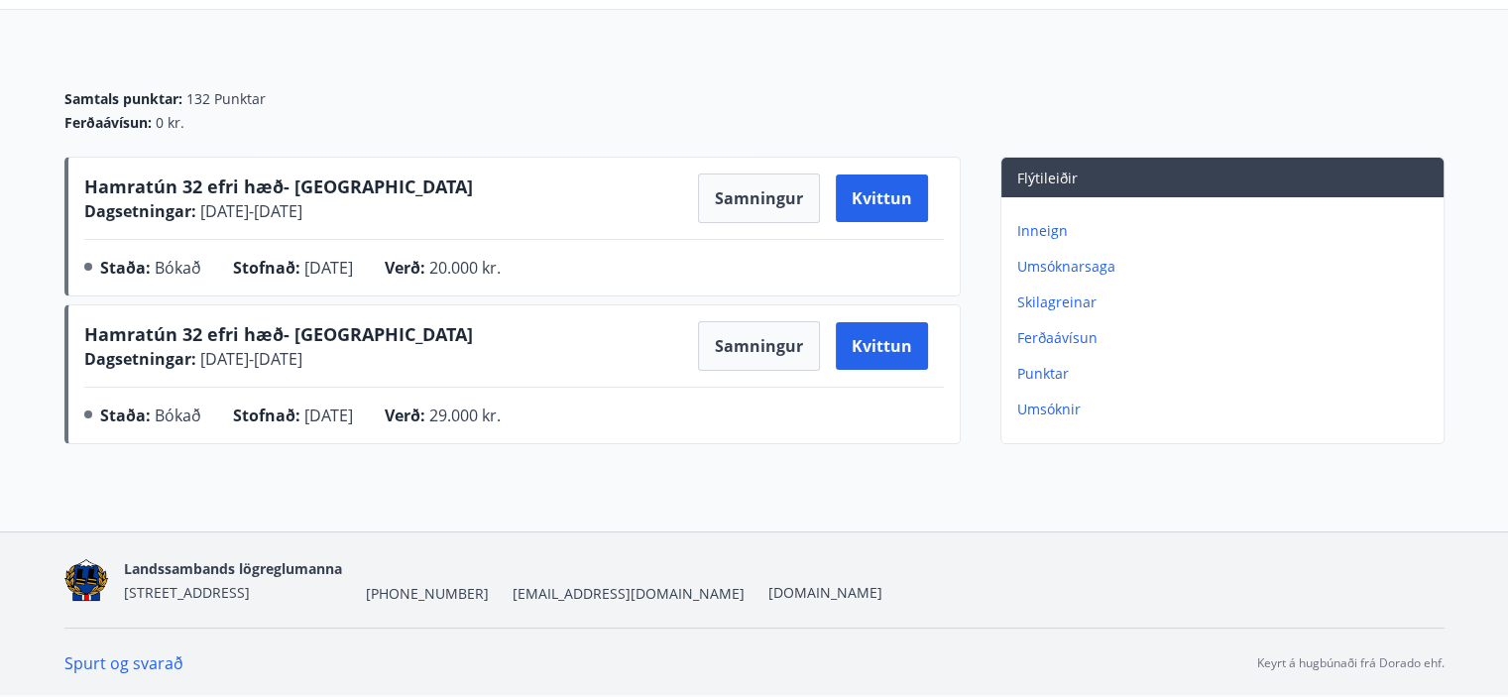
click at [1041, 334] on p "Ferðaávísun" at bounding box center [1226, 338] width 418 height 20
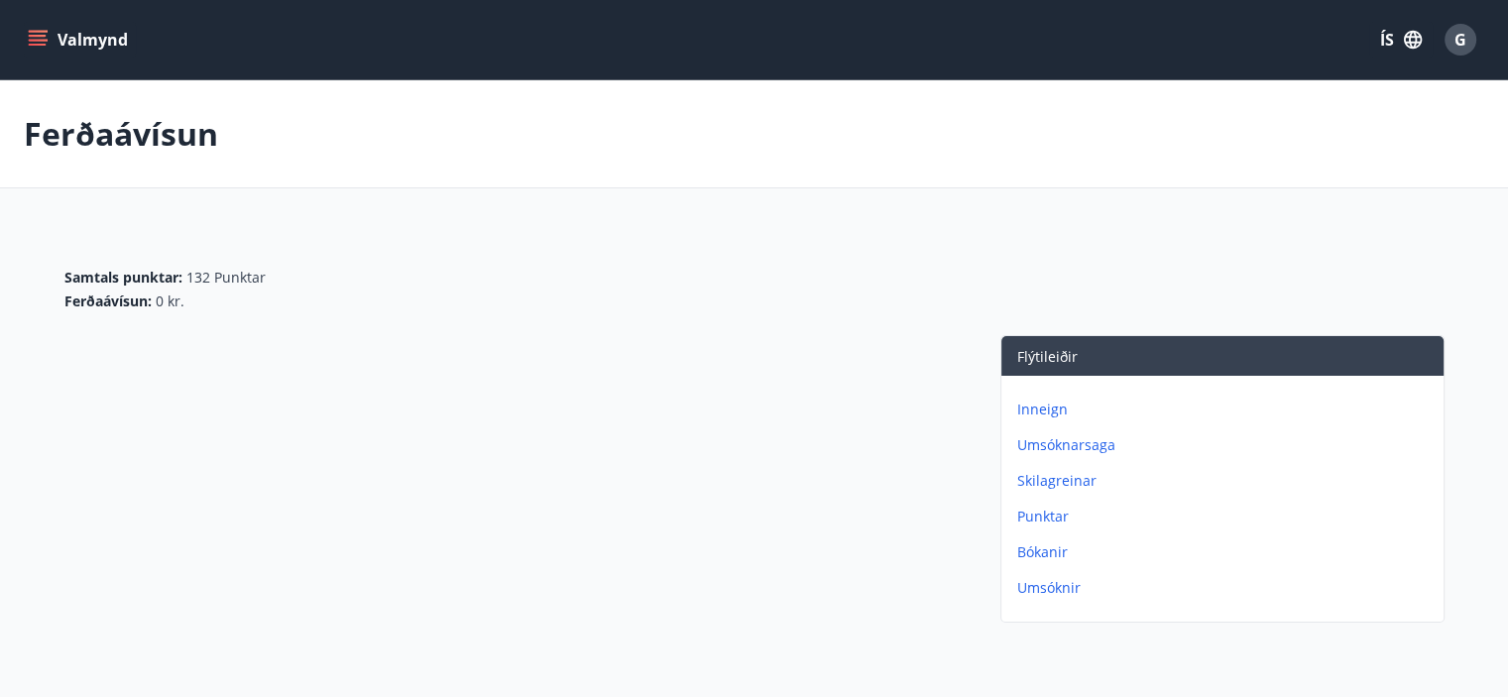
scroll to position [132, 0]
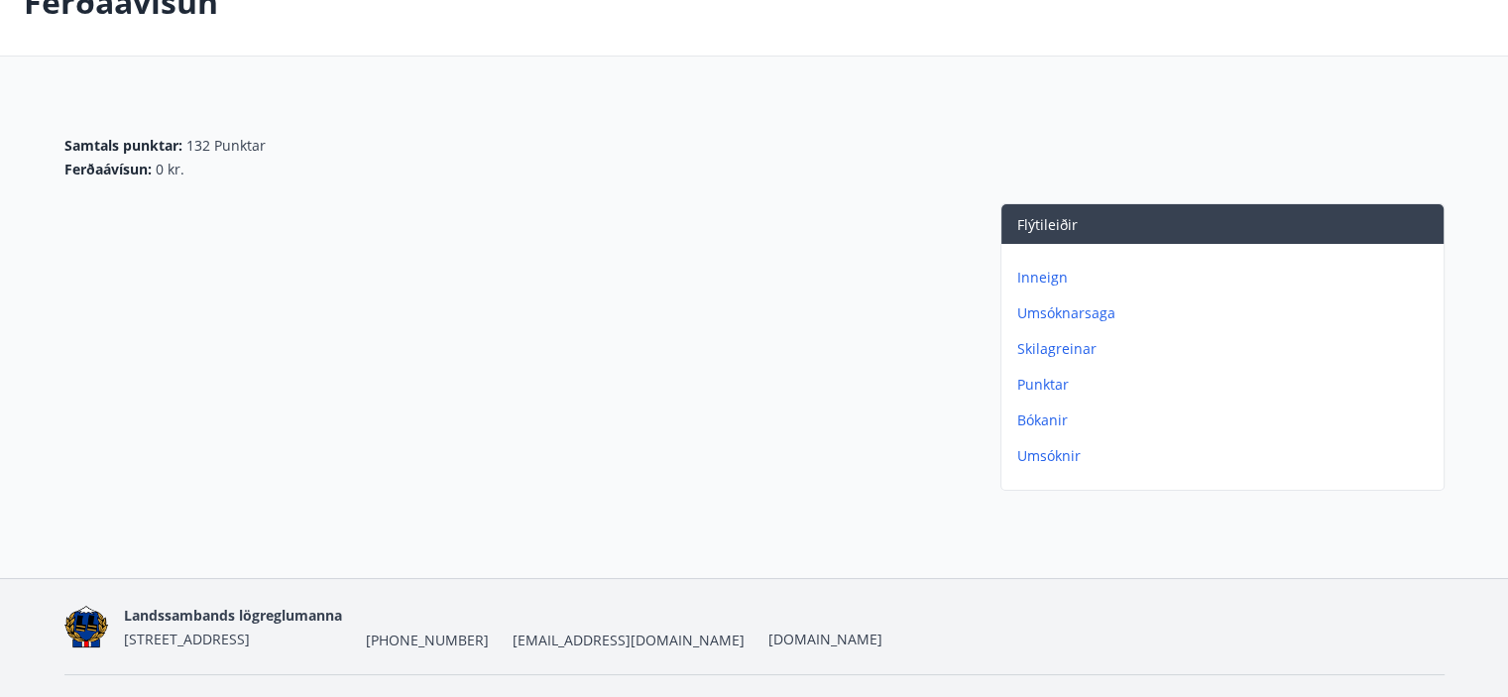
click at [1052, 349] on p "Skilagreinar" at bounding box center [1226, 349] width 418 height 20
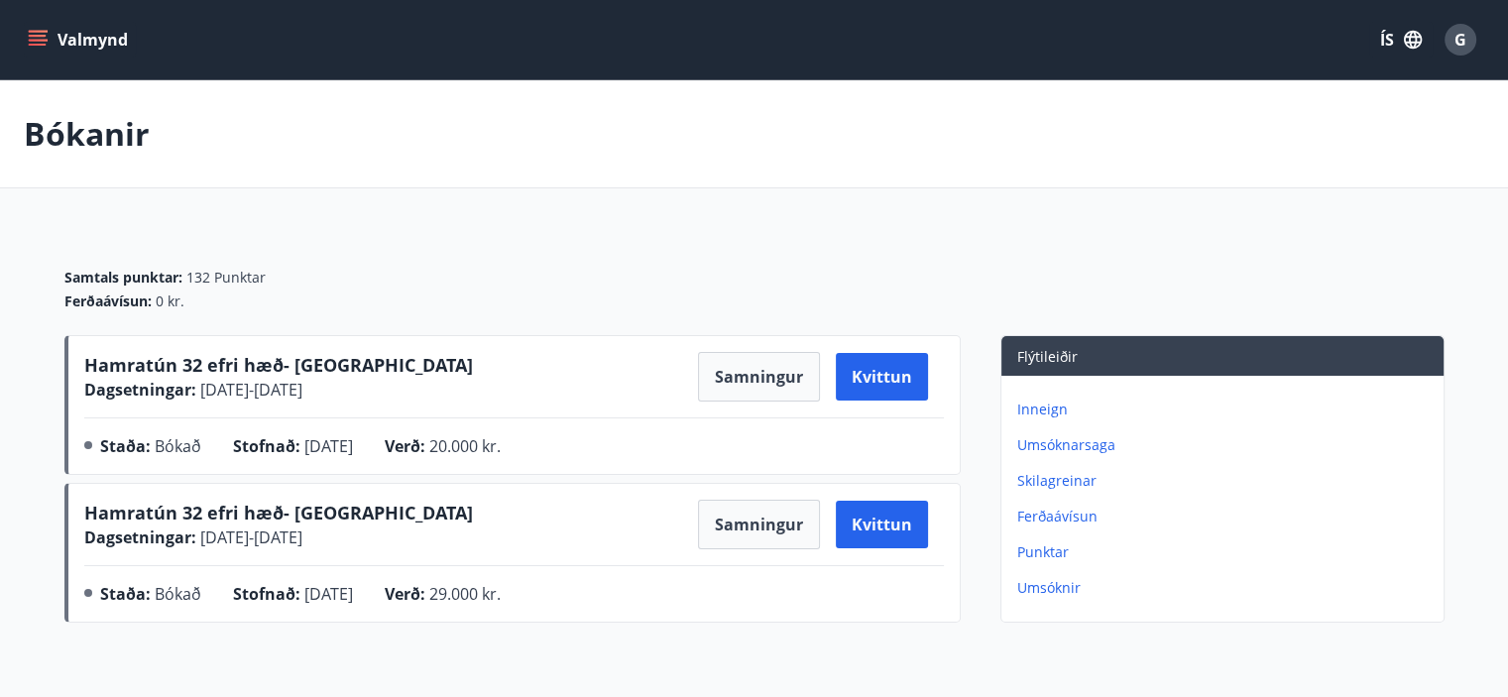
click at [1471, 36] on div "G" at bounding box center [1460, 40] width 32 height 32
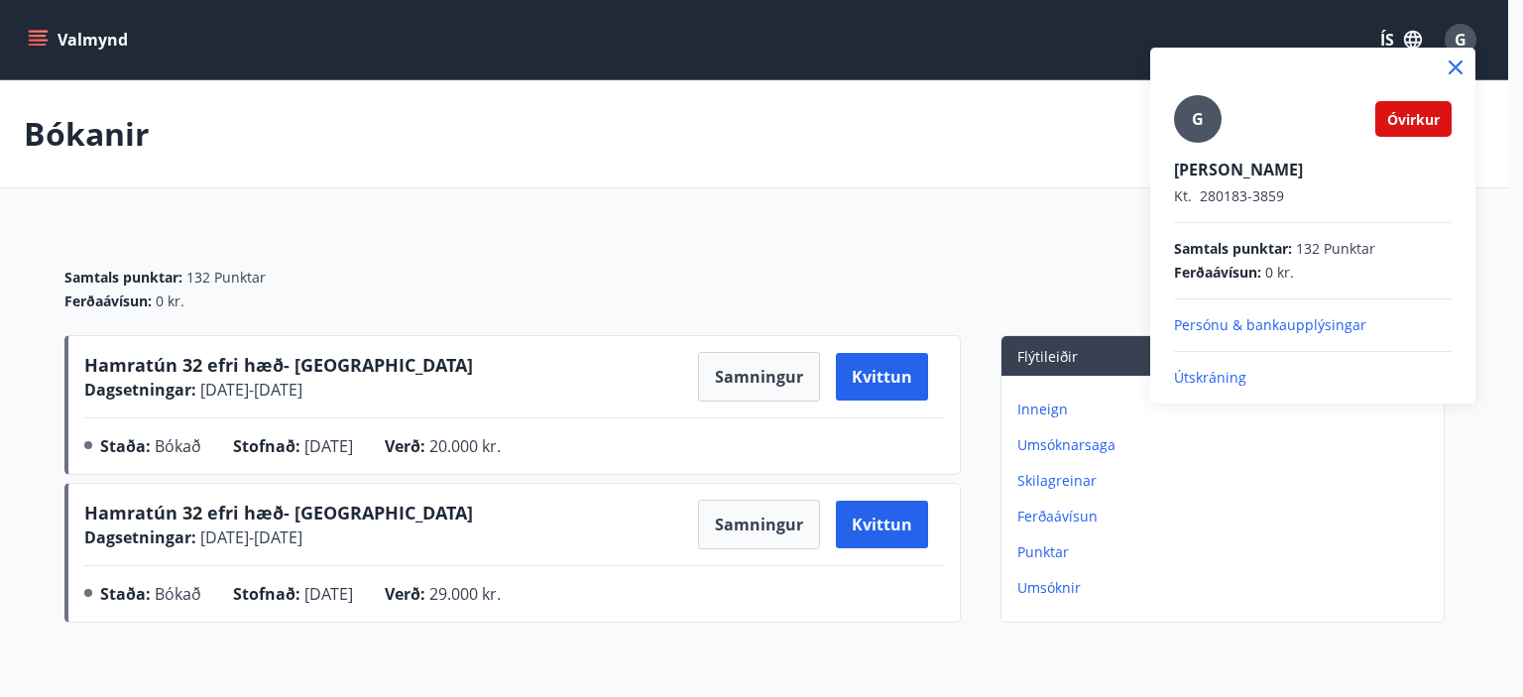
click at [1244, 324] on p "Persónu & bankaupplýsingar" at bounding box center [1313, 325] width 278 height 20
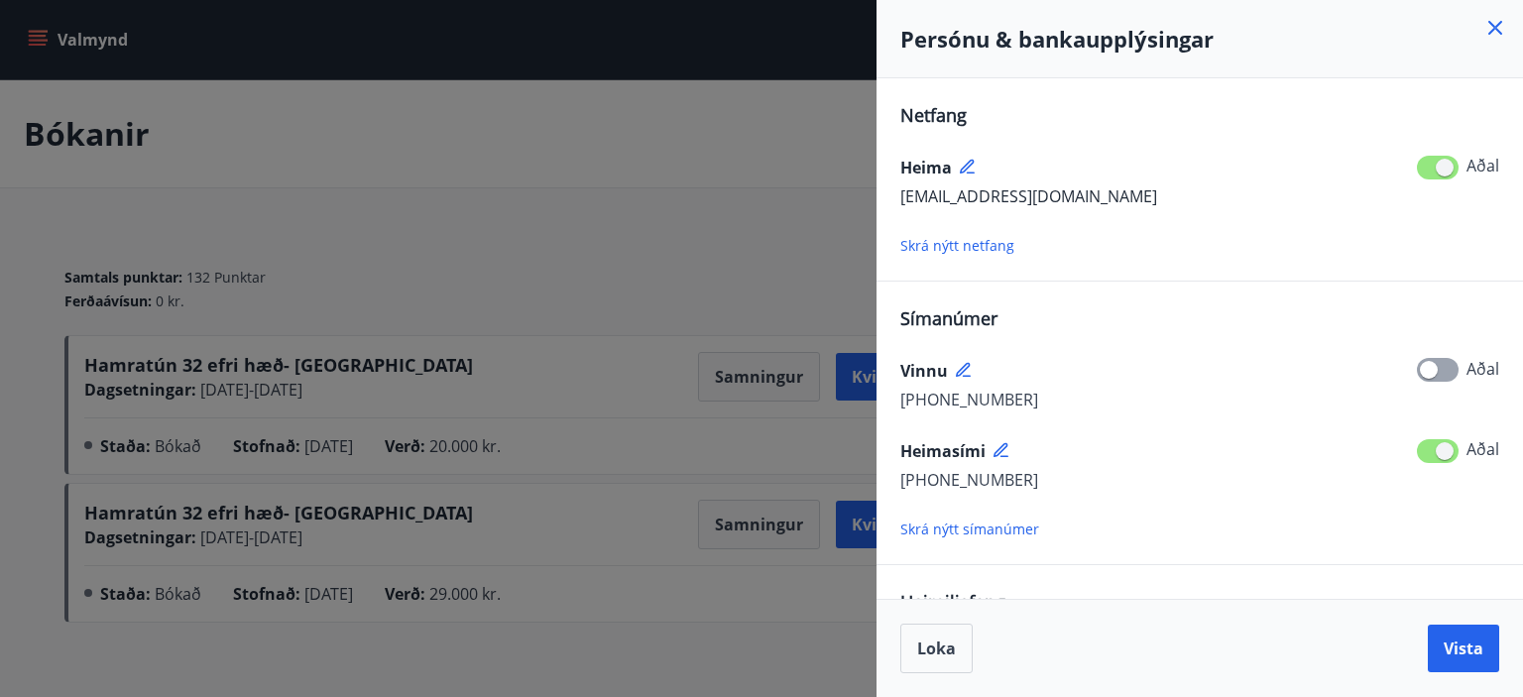
click at [964, 369] on icon at bounding box center [963, 369] width 14 height 14
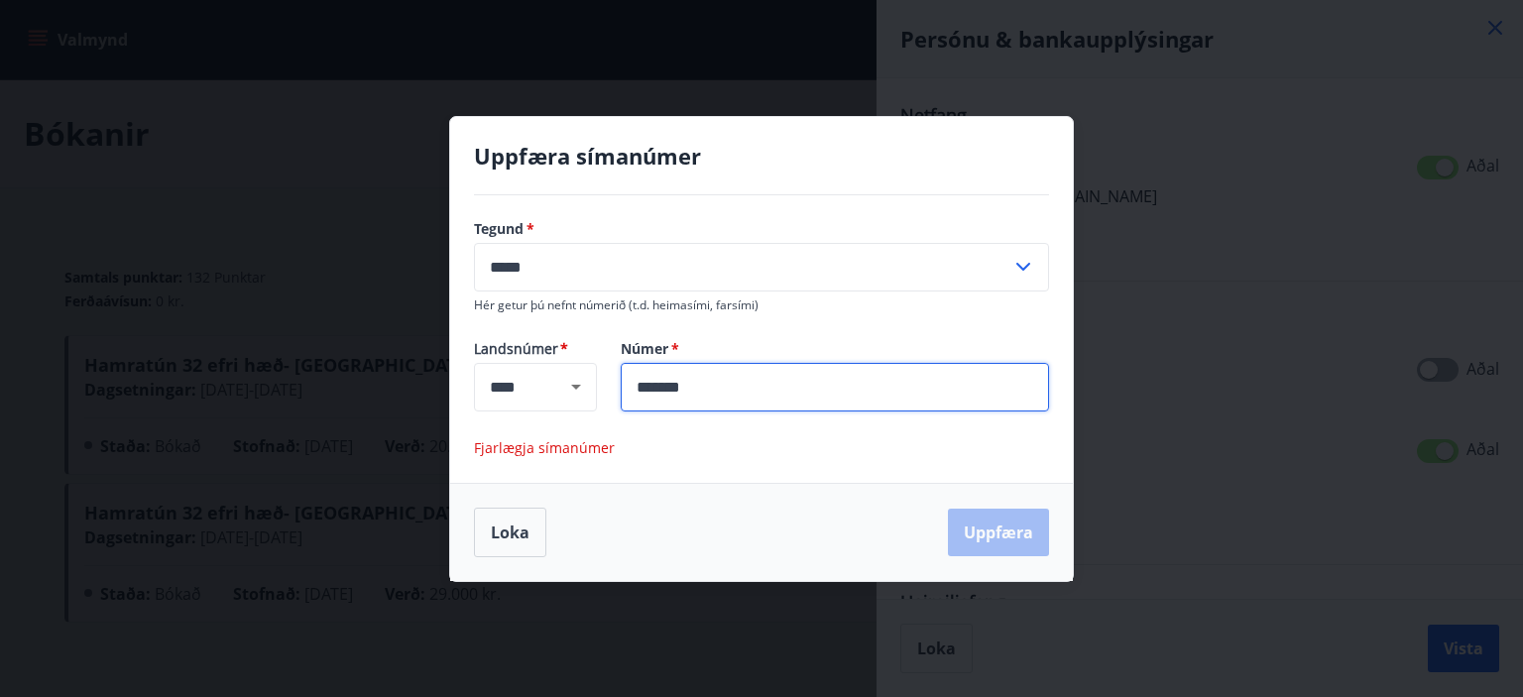
drag, startPoint x: 731, startPoint y: 392, endPoint x: 601, endPoint y: 376, distance: 130.8
click at [601, 376] on div "Númer   * ******* ​" at bounding box center [823, 375] width 452 height 72
type input "*******"
click at [551, 446] on span "Fjarlægja símanúmer" at bounding box center [544, 447] width 141 height 19
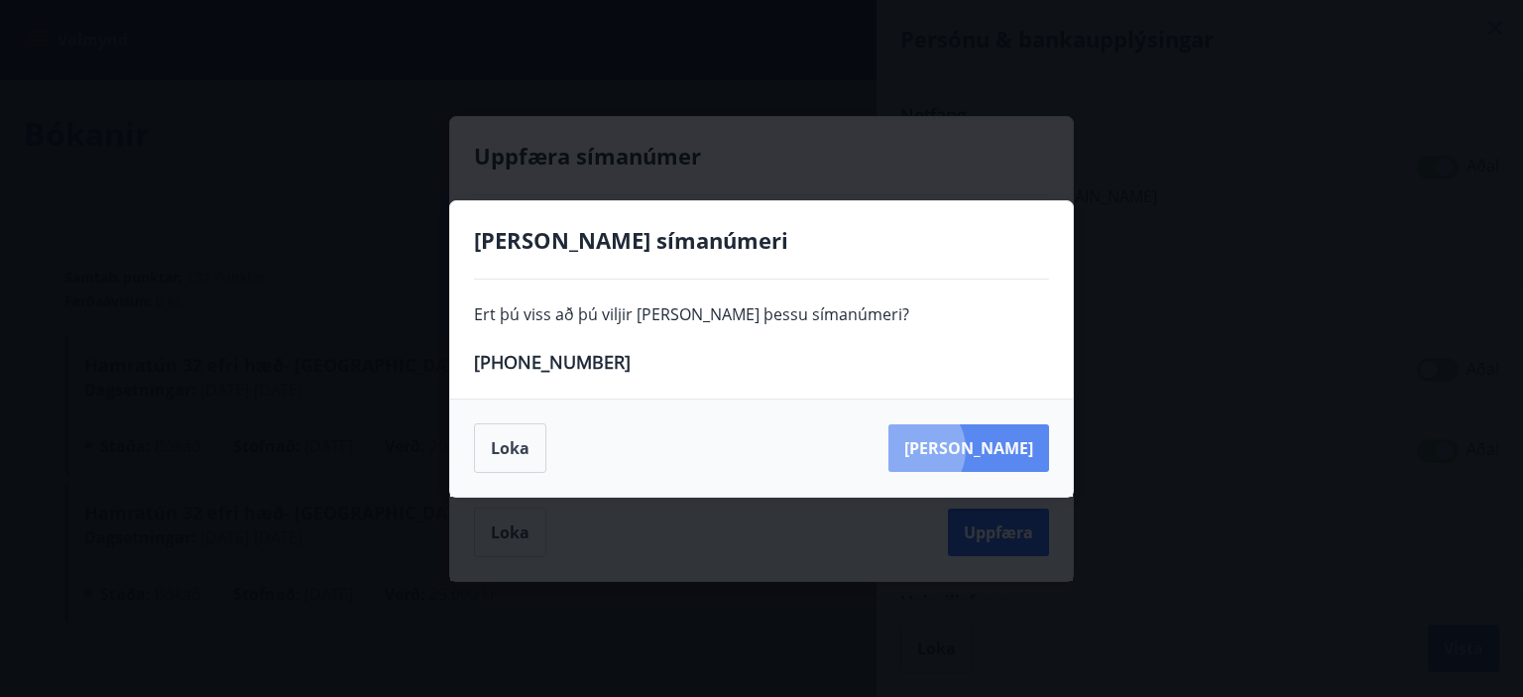
click at [1003, 450] on button "[PERSON_NAME]" at bounding box center [968, 448] width 161 height 48
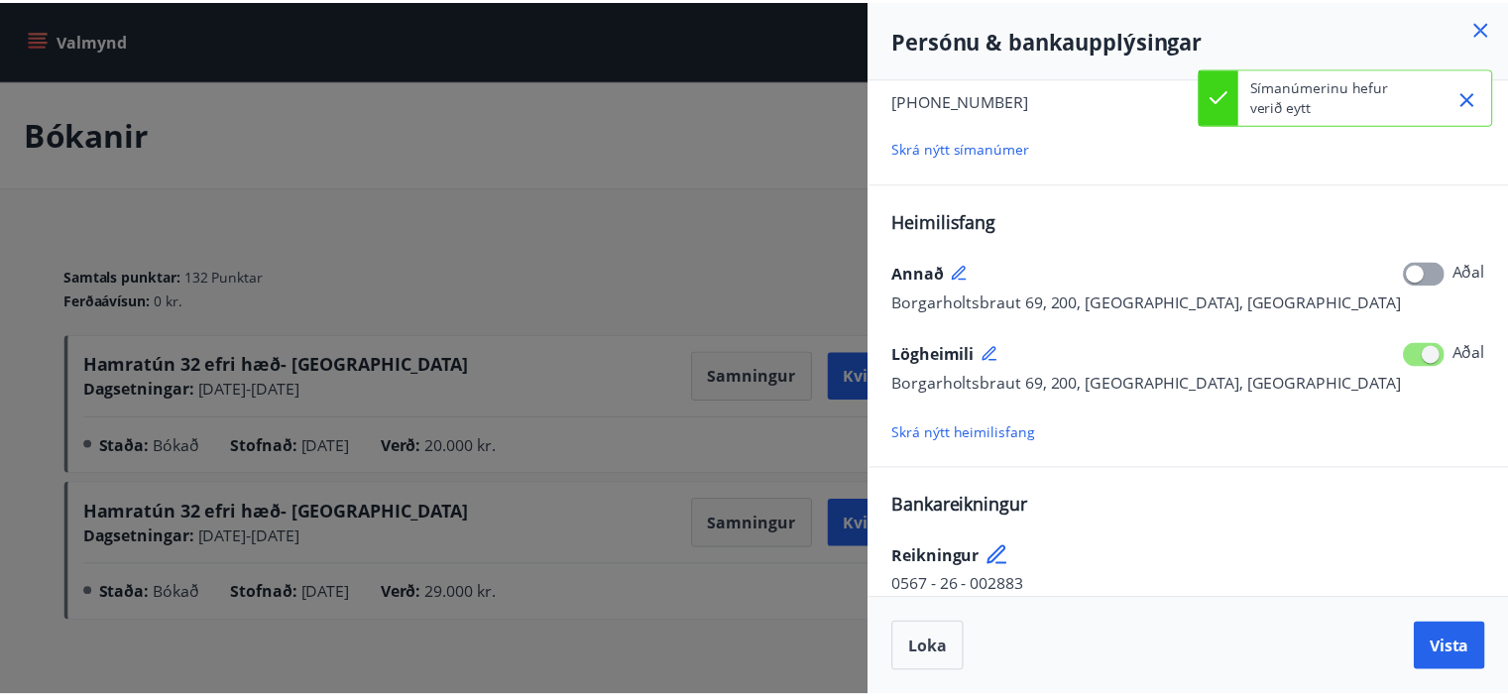
scroll to position [318, 0]
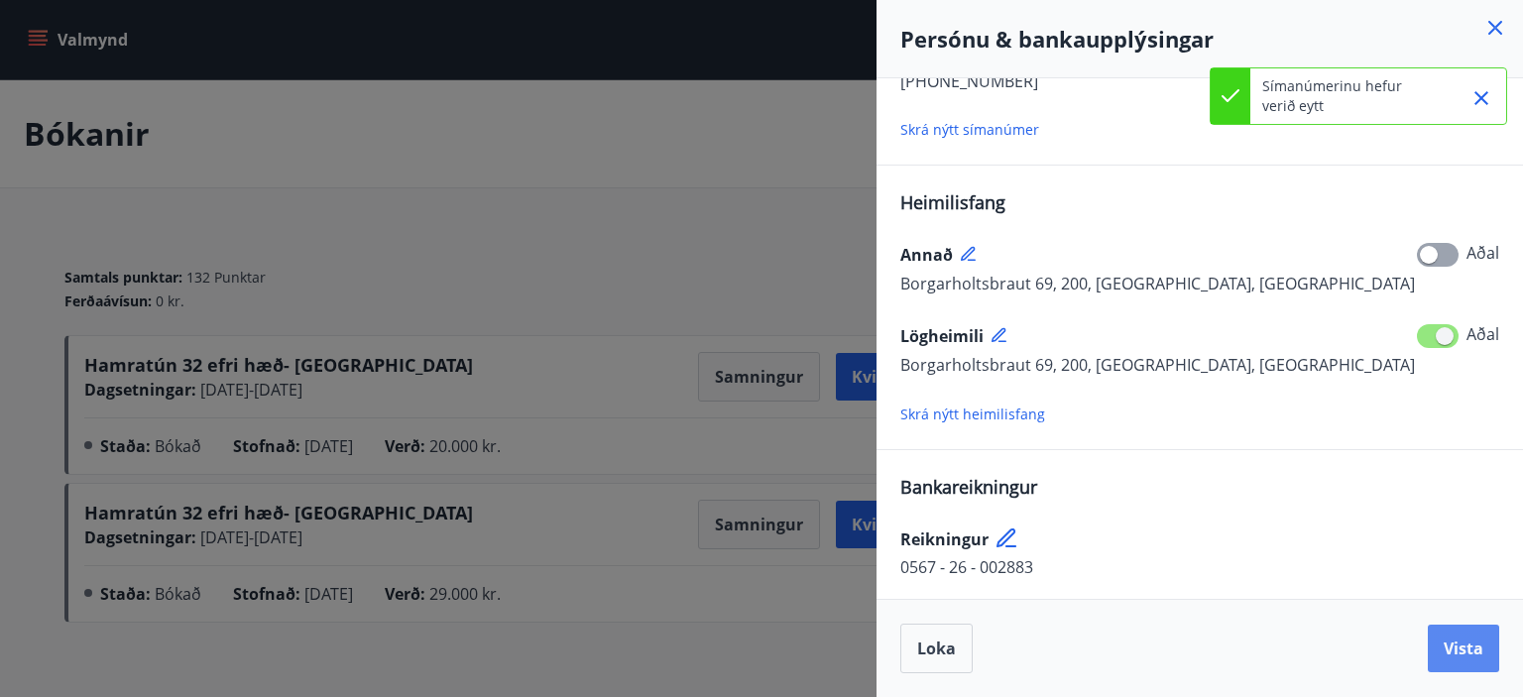
click at [1467, 665] on button "Vista" at bounding box center [1463, 649] width 71 height 48
